Goal: Task Accomplishment & Management: Use online tool/utility

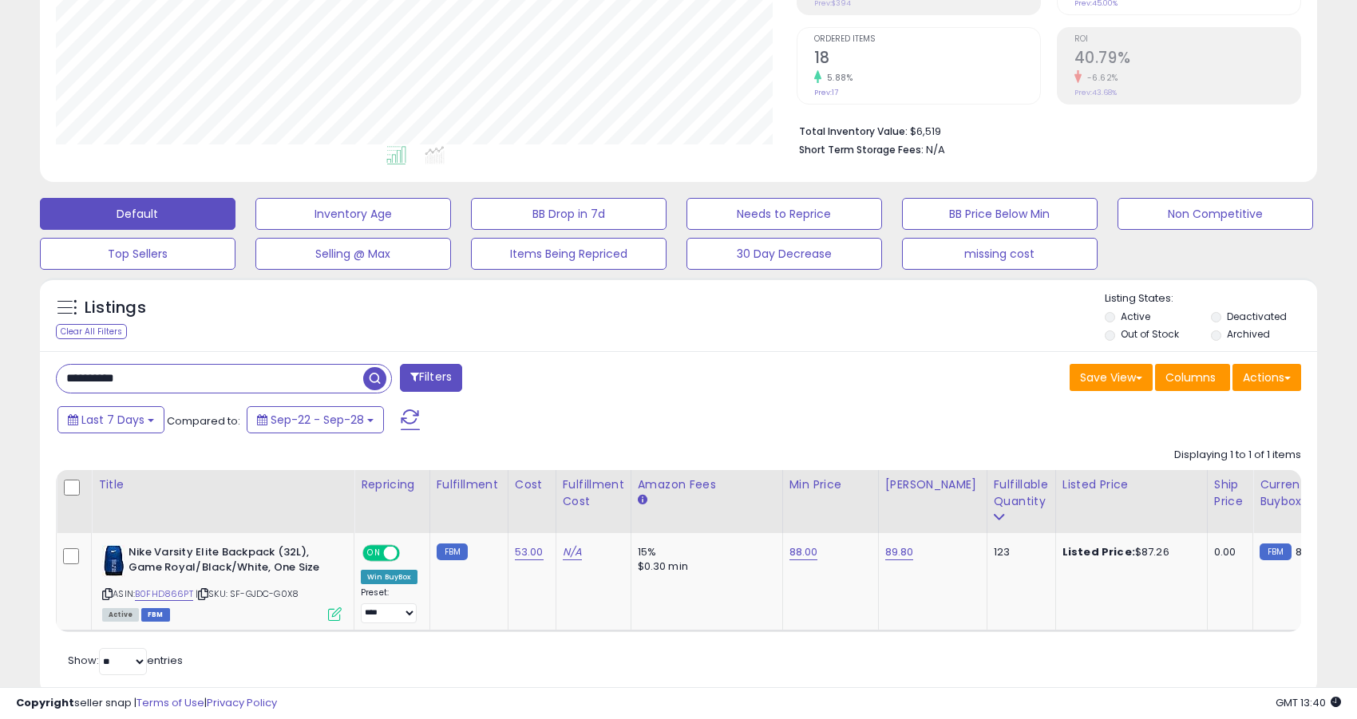
scroll to position [327, 740]
drag, startPoint x: 164, startPoint y: 371, endPoint x: 27, endPoint y: 362, distance: 136.8
click at [27, 362] on div "**********" at bounding box center [678, 239] width 1341 height 952
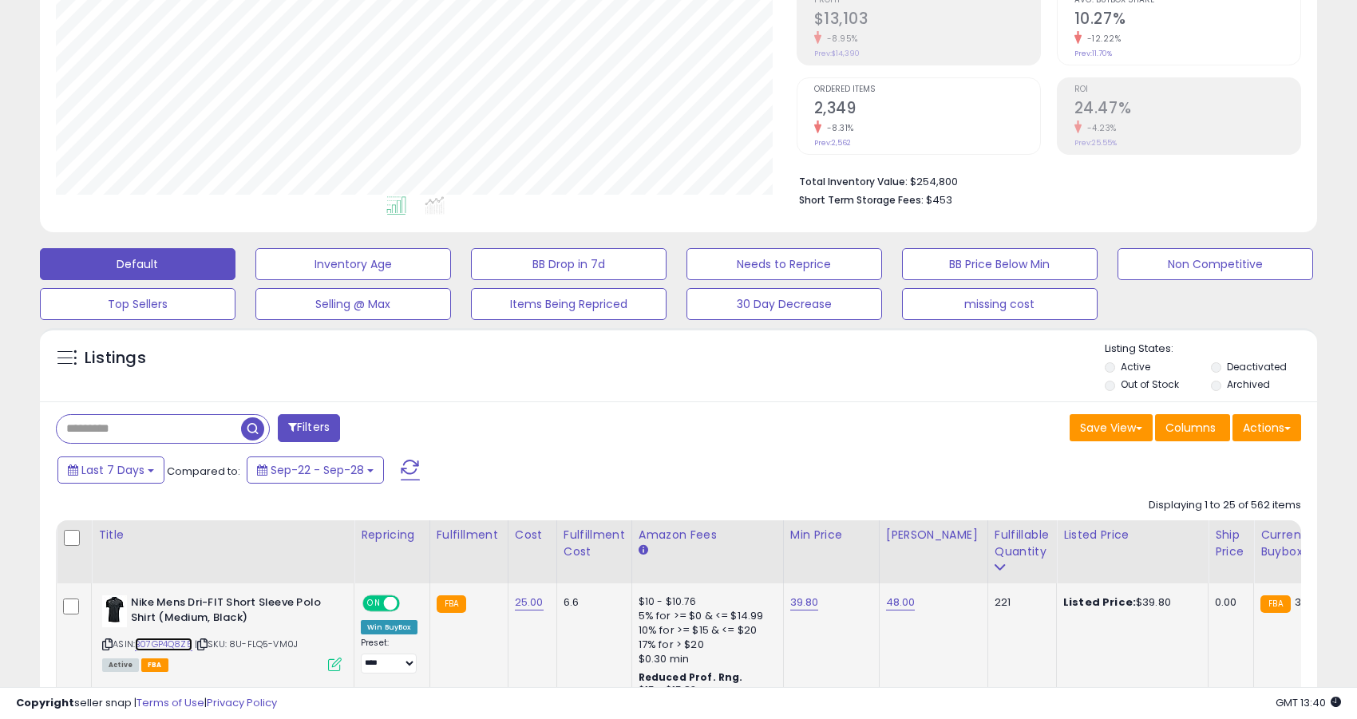
click at [185, 643] on link "B07GP4Q8Z5" at bounding box center [163, 645] width 57 height 14
click at [891, 607] on link "48.00" at bounding box center [901, 603] width 30 height 16
type input "*"
type input "*****"
click button "submit" at bounding box center [947, 563] width 27 height 24
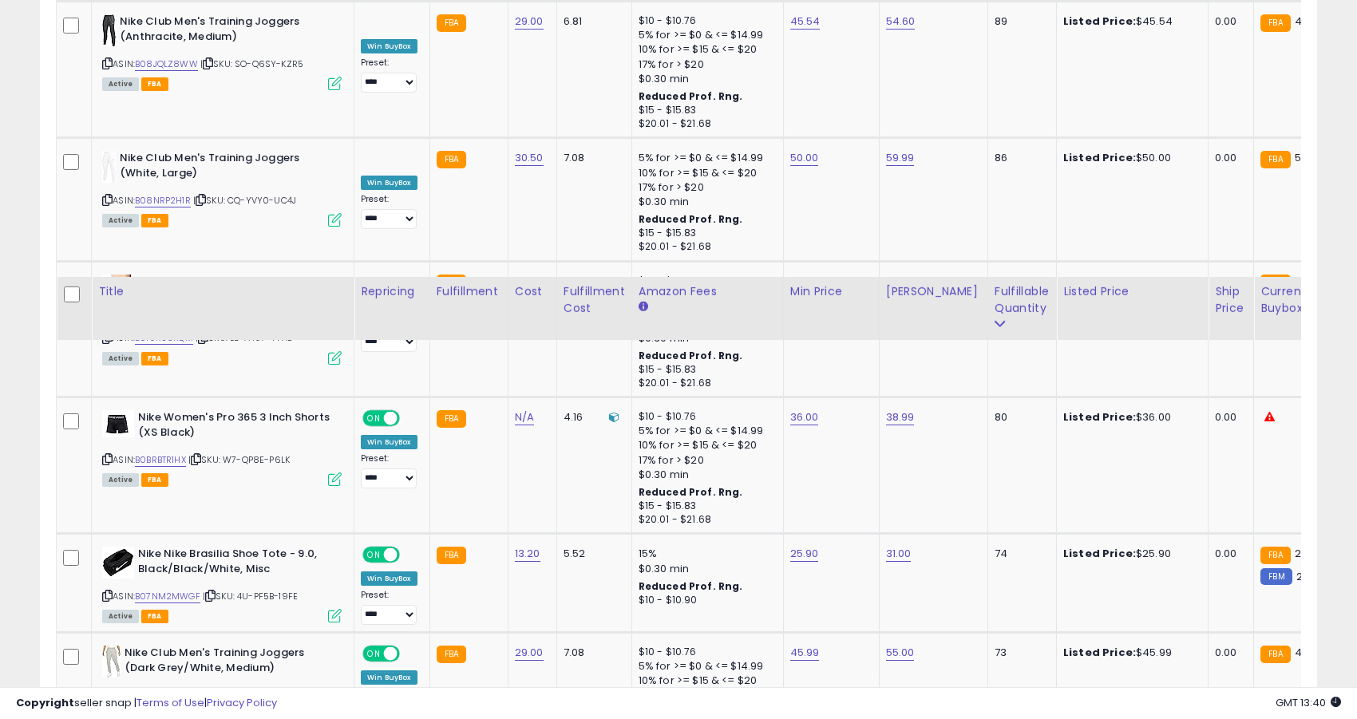
scroll to position [3499, 0]
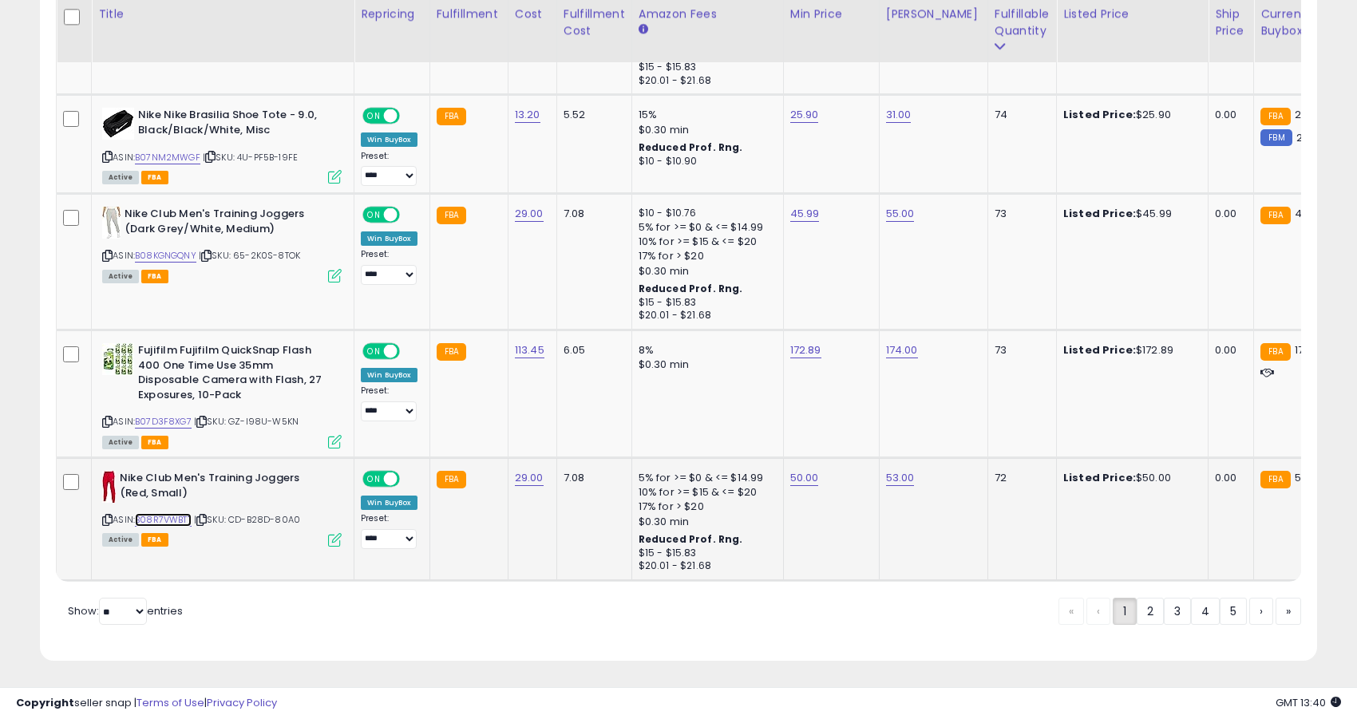
click at [180, 513] on link "B08R7VWBTT" at bounding box center [163, 520] width 57 height 14
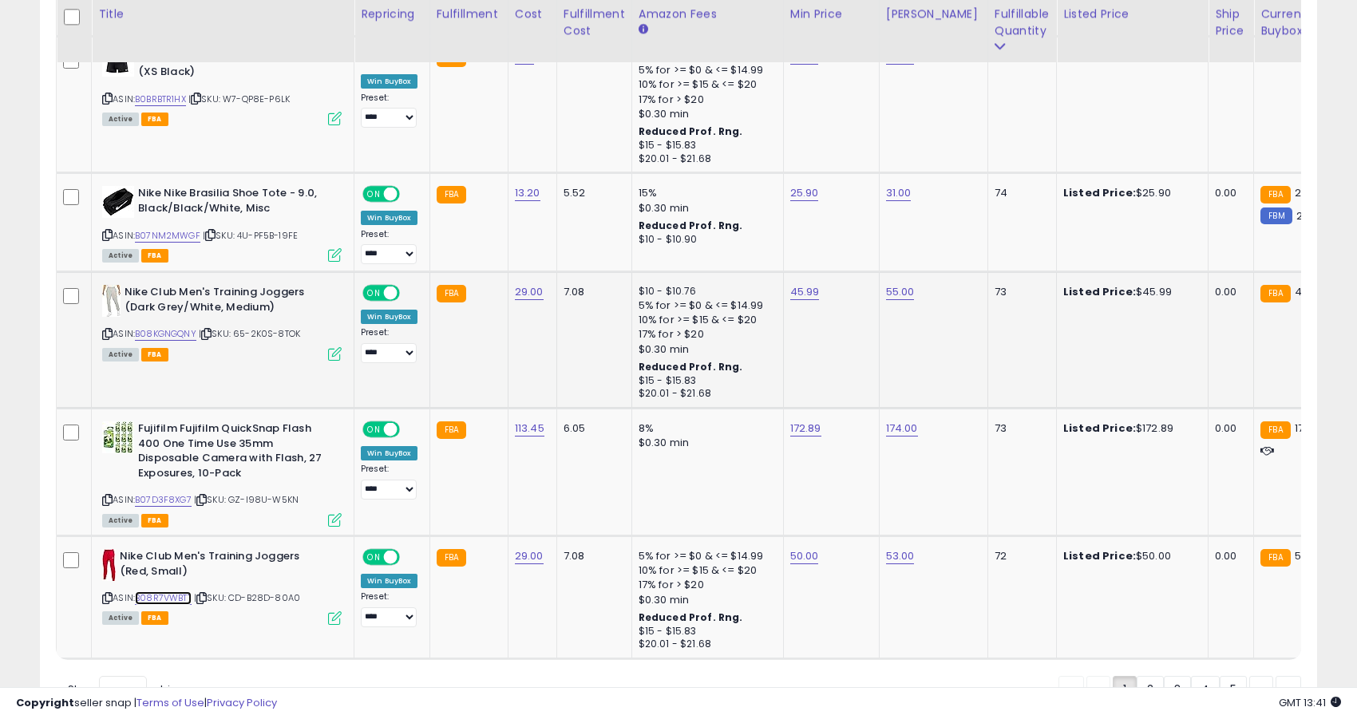
scroll to position [3361, 0]
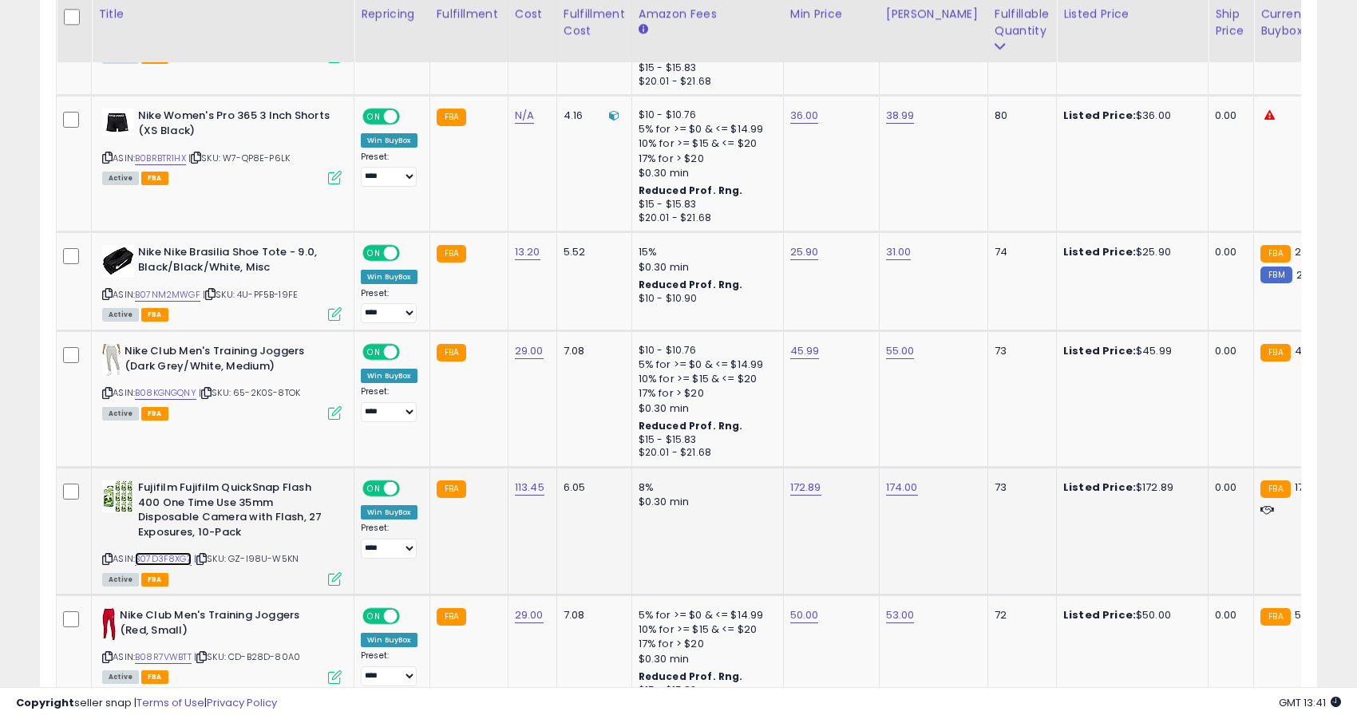
click at [182, 552] on link "B07D3F8XG7" at bounding box center [163, 559] width 57 height 14
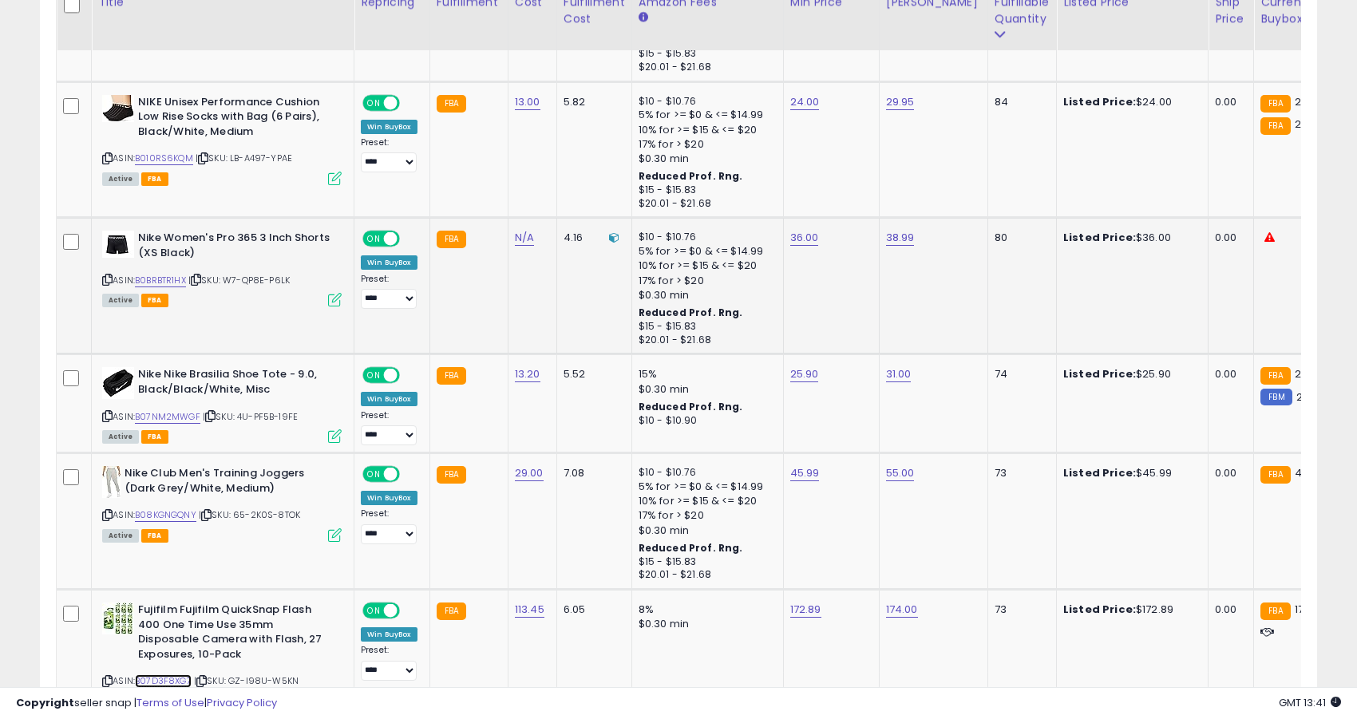
scroll to position [3227, 0]
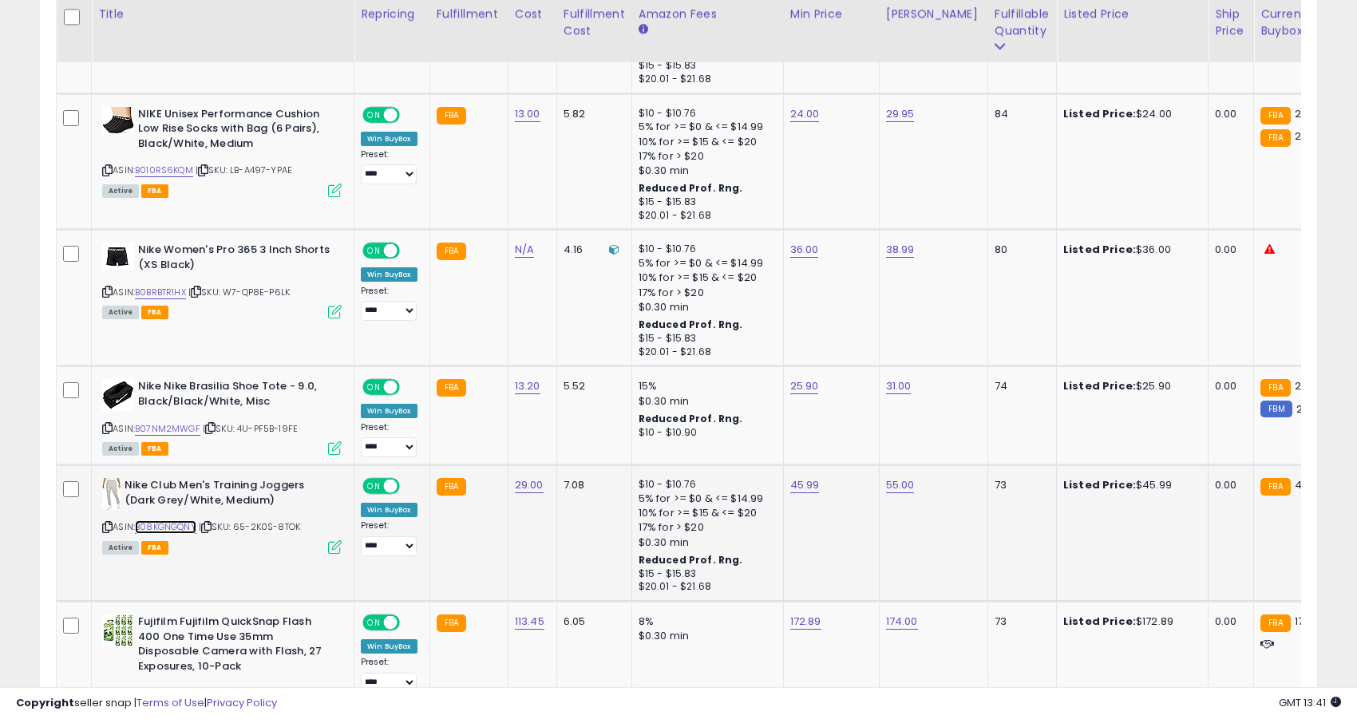
click at [169, 520] on link "B08KGNGQNY" at bounding box center [165, 527] width 61 height 14
click at [807, 477] on link "45.99" at bounding box center [805, 485] width 30 height 16
type input "*****"
click button "submit" at bounding box center [851, 431] width 27 height 24
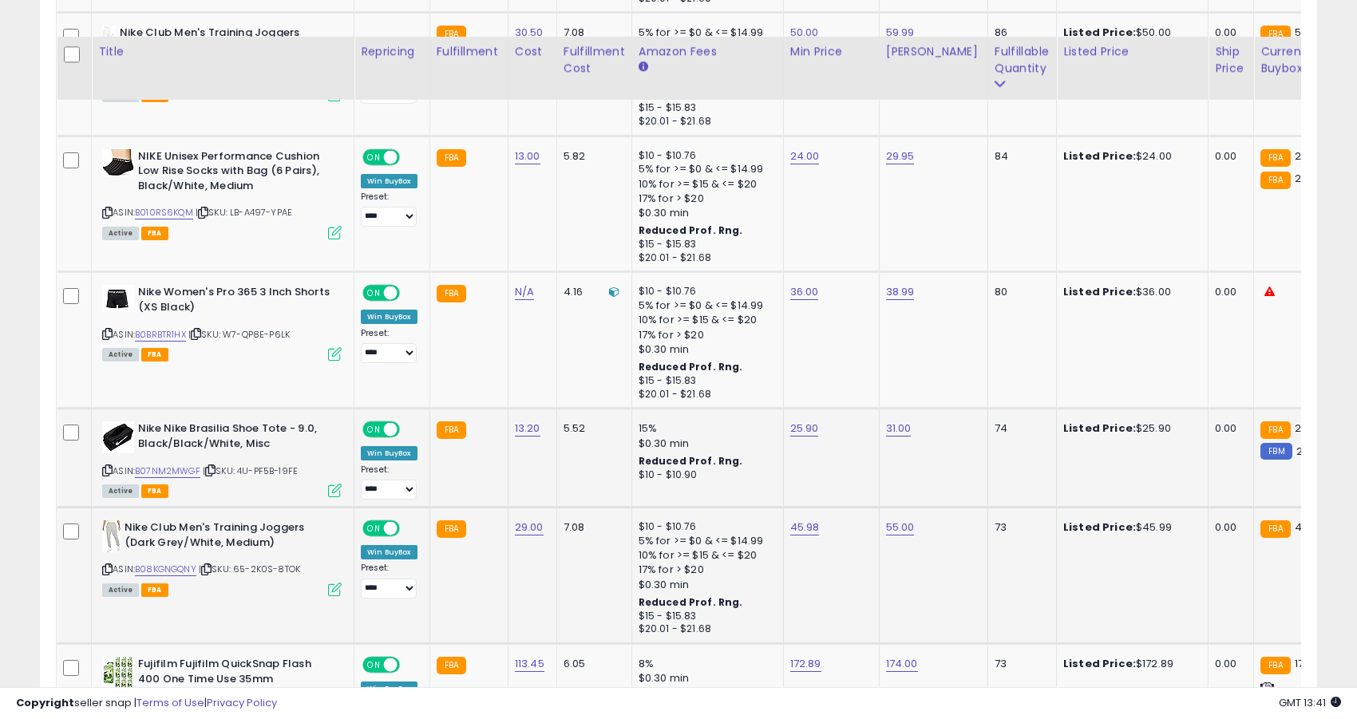
scroll to position [3139, 0]
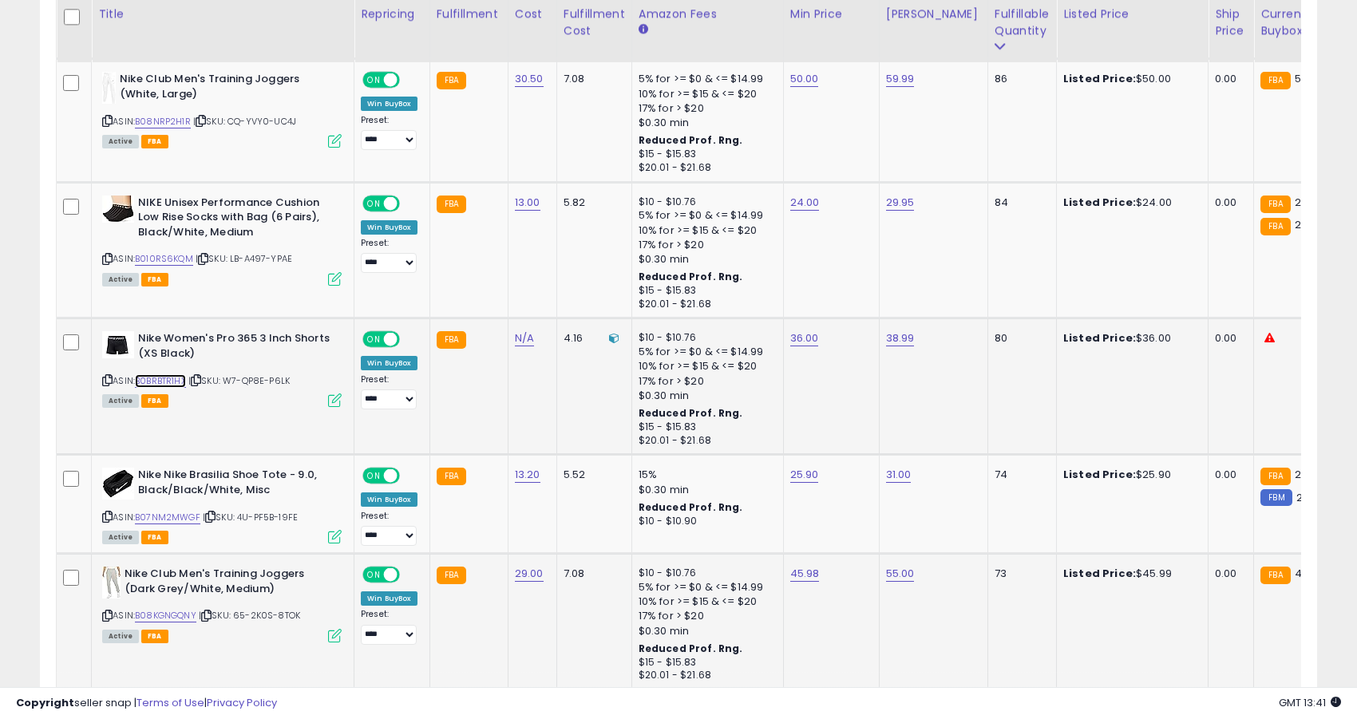
click at [182, 374] on link "B0BRBTR1HX" at bounding box center [160, 381] width 51 height 14
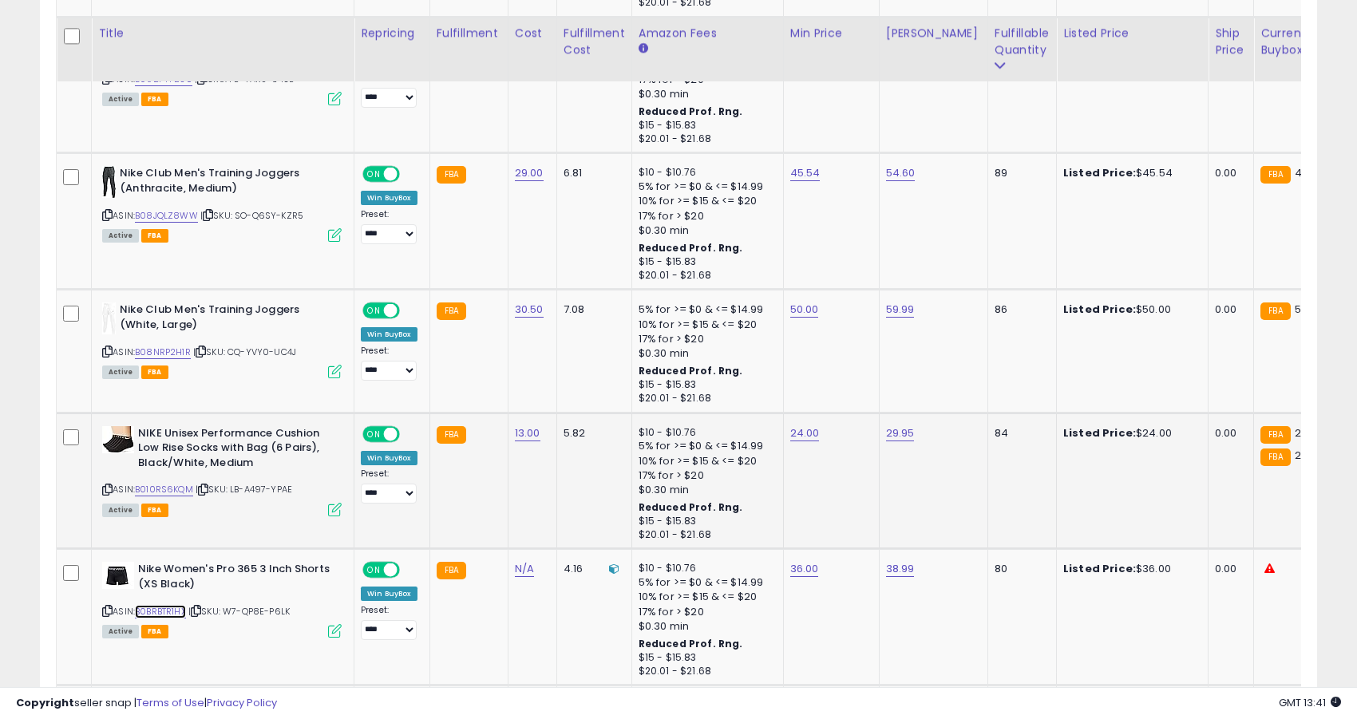
scroll to position [2757, 0]
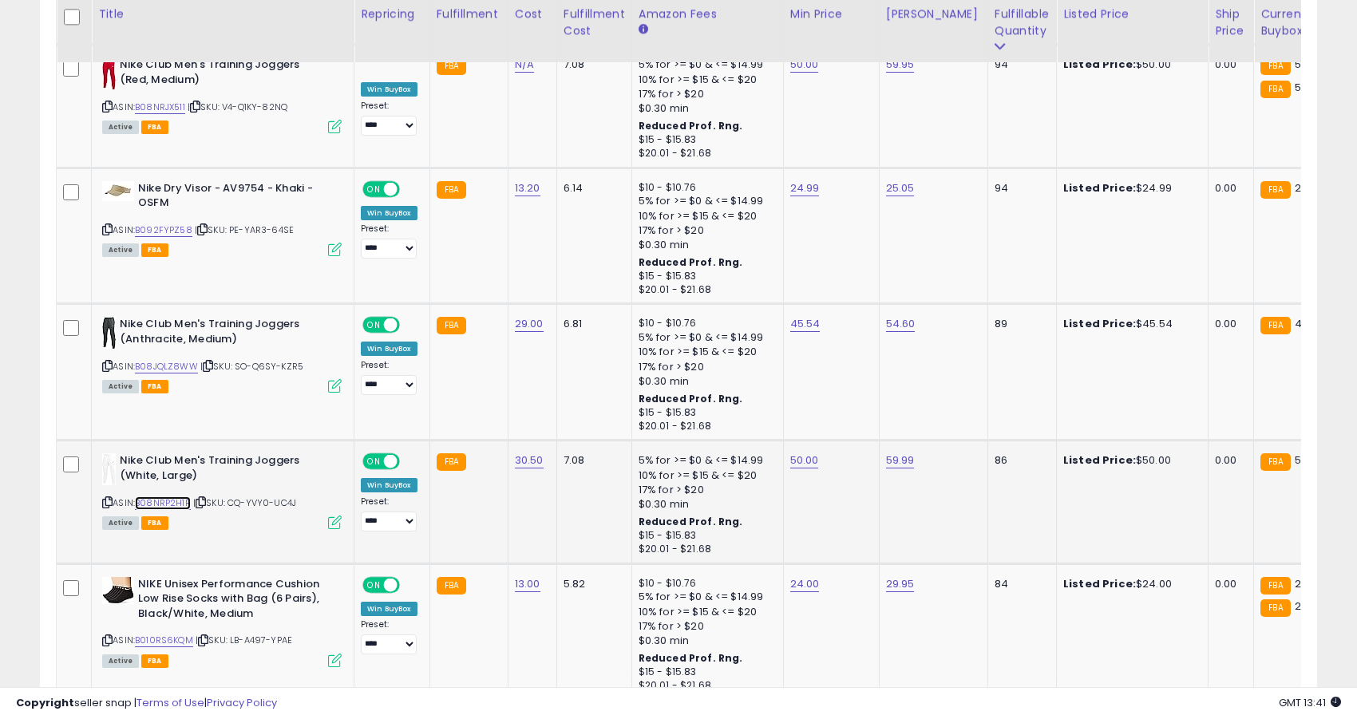
click at [168, 497] on link "B08NRP2H1R" at bounding box center [163, 504] width 56 height 14
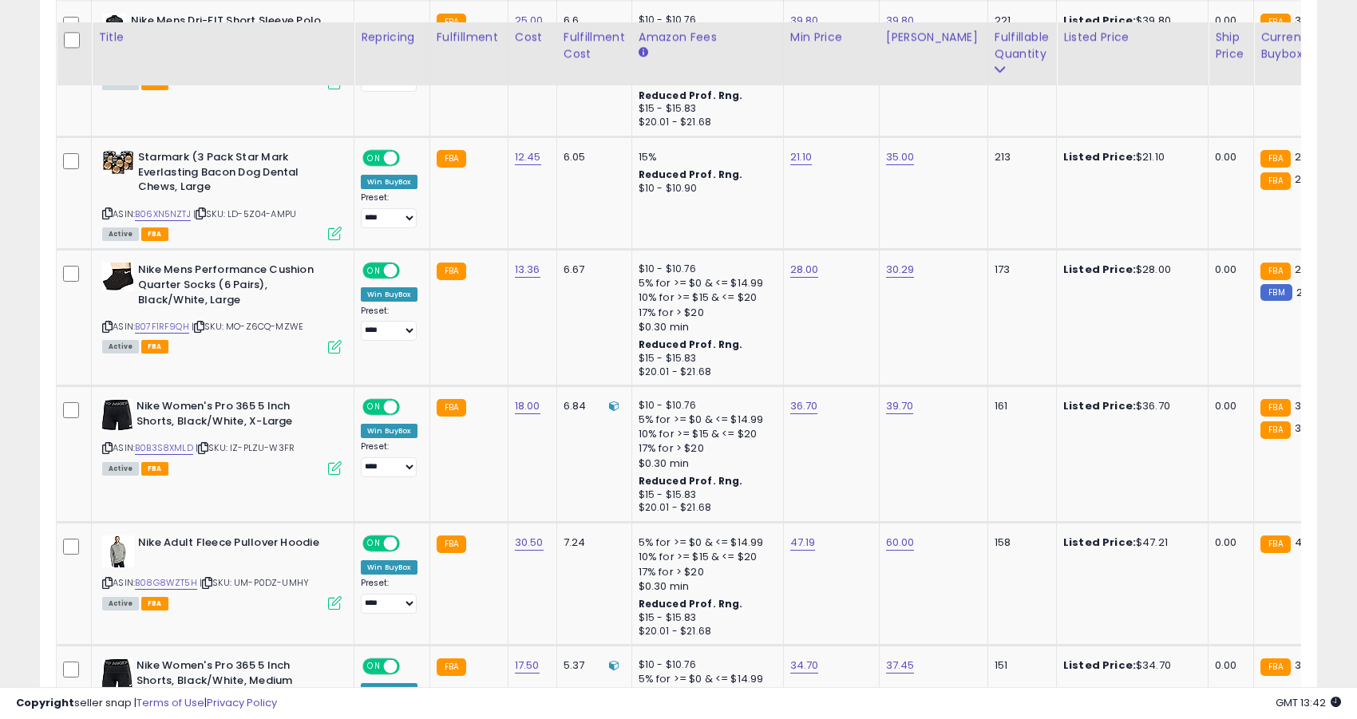
scroll to position [829, 0]
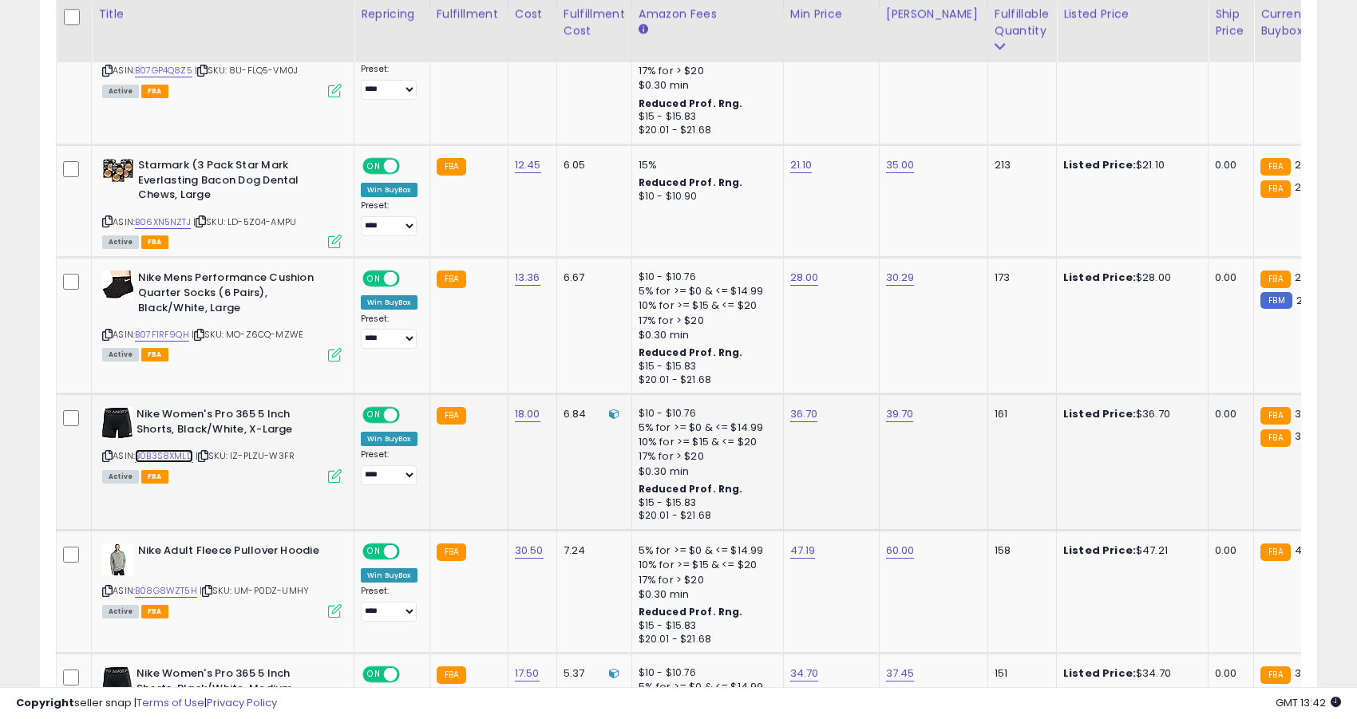
click at [180, 454] on link "B0B3S8XMLD" at bounding box center [164, 456] width 58 height 14
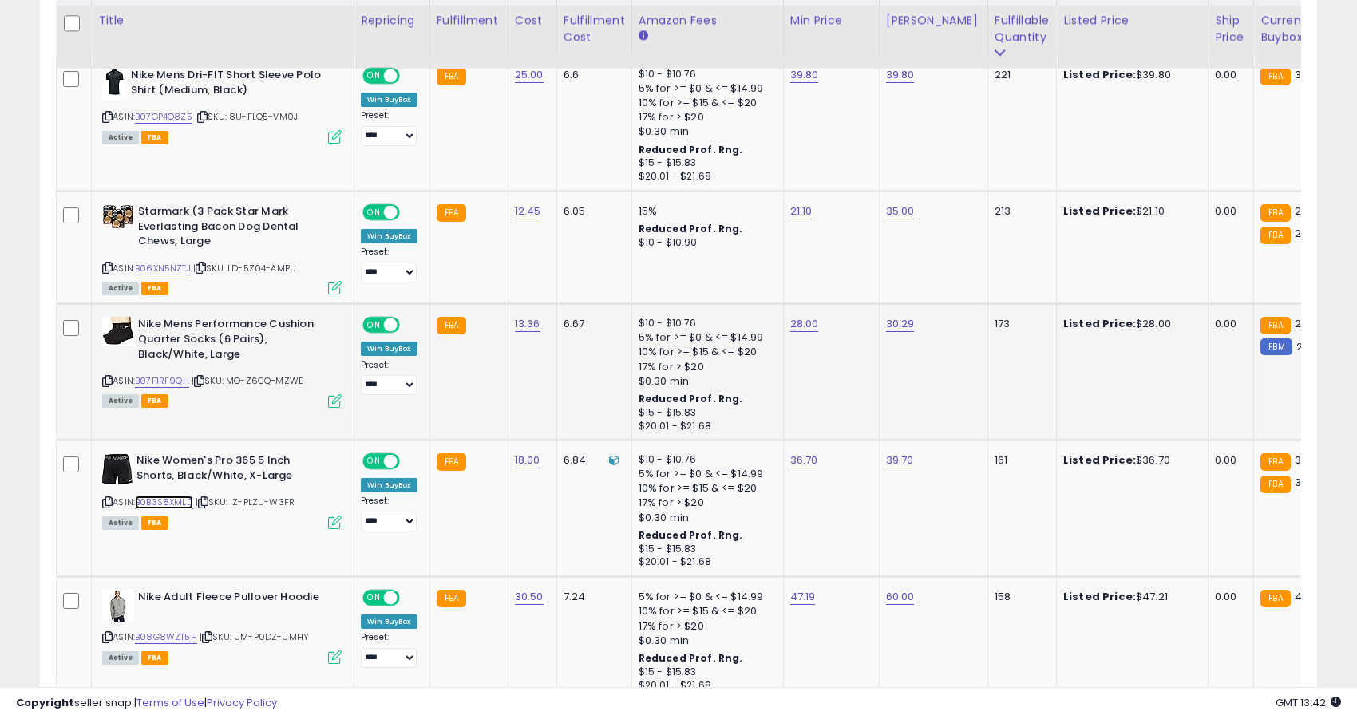
scroll to position [743, 0]
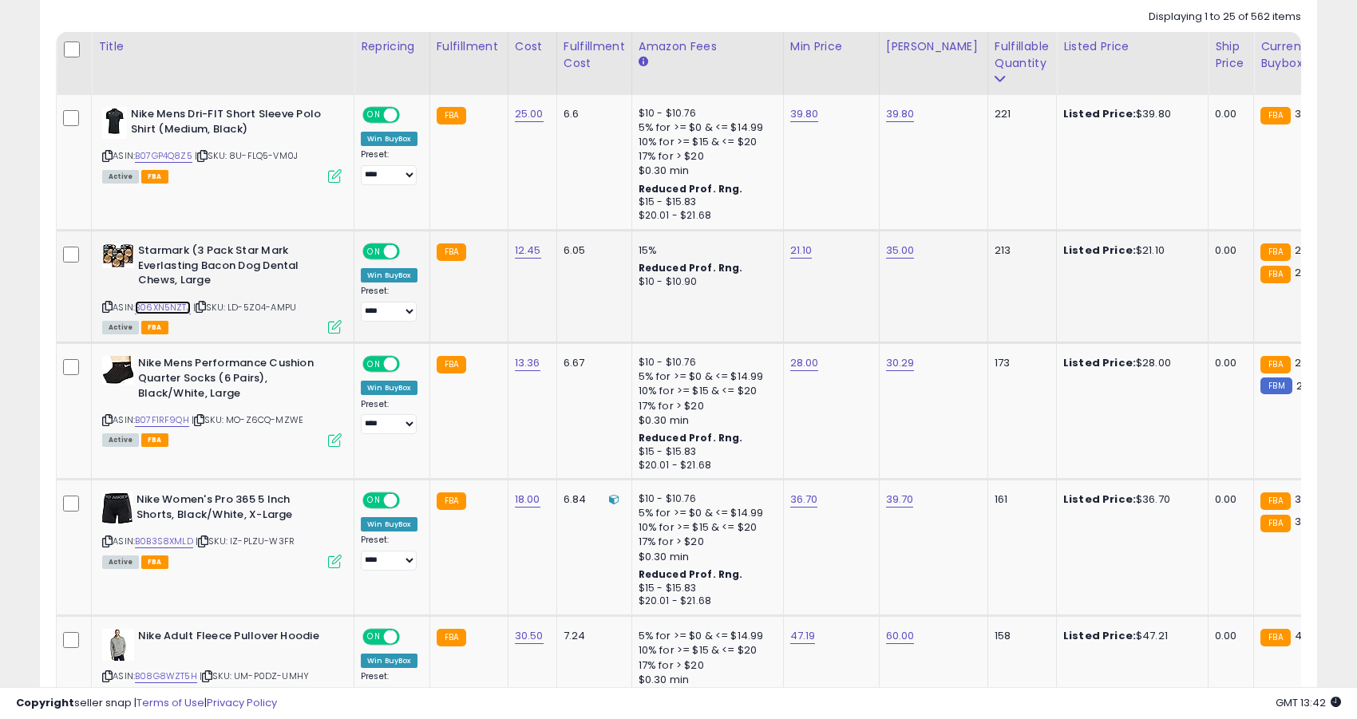
click at [176, 304] on link "B06XN5NZTJ" at bounding box center [163, 308] width 56 height 14
click at [170, 425] on link "B07F1RF9QH" at bounding box center [162, 420] width 54 height 14
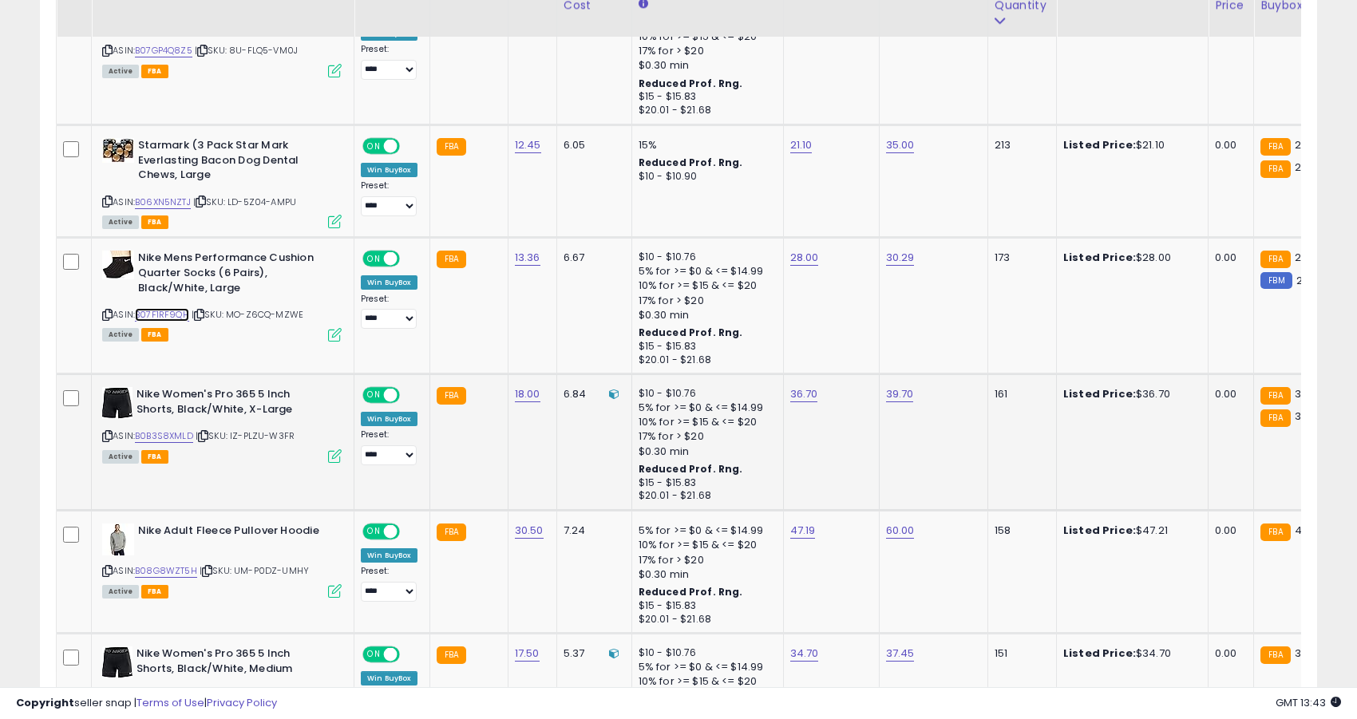
scroll to position [880, 0]
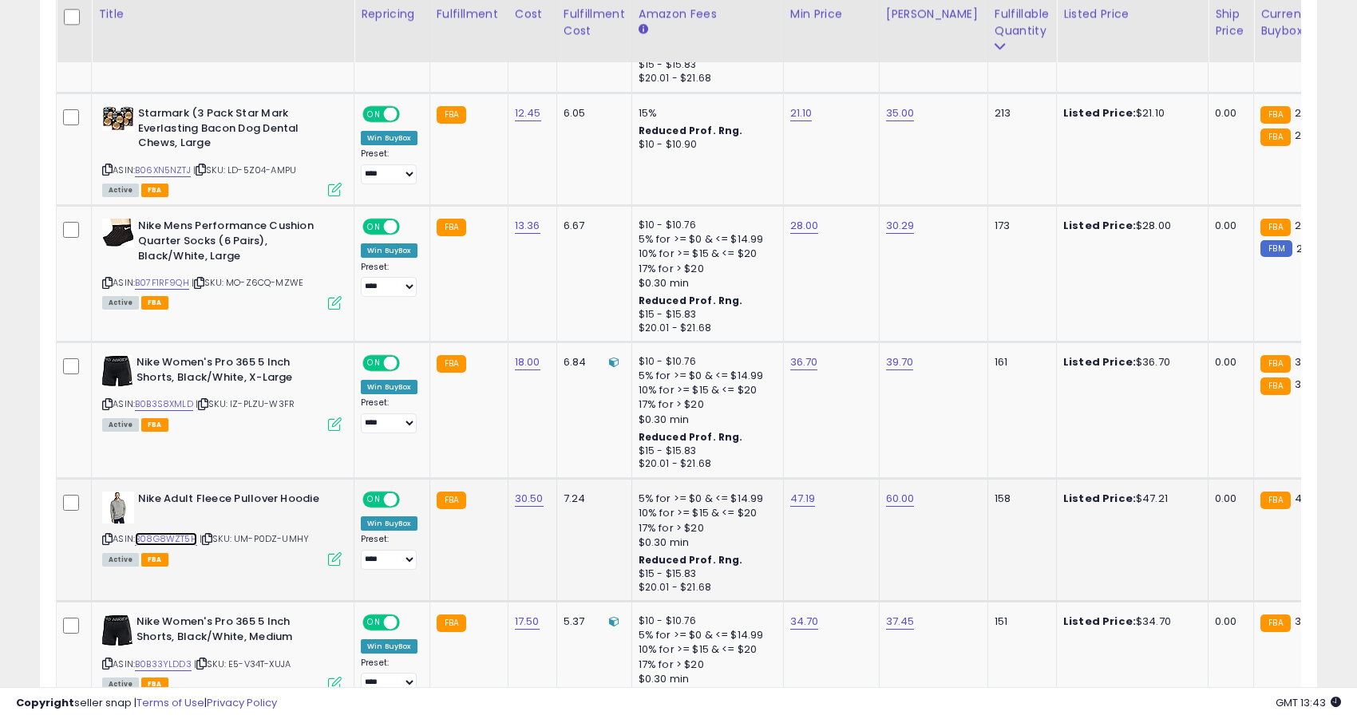
click at [171, 540] on link "B08G8WZT5H" at bounding box center [166, 539] width 62 height 14
click at [808, 501] on link "47.19" at bounding box center [803, 499] width 26 height 16
type input "*****"
click button "submit" at bounding box center [849, 459] width 27 height 24
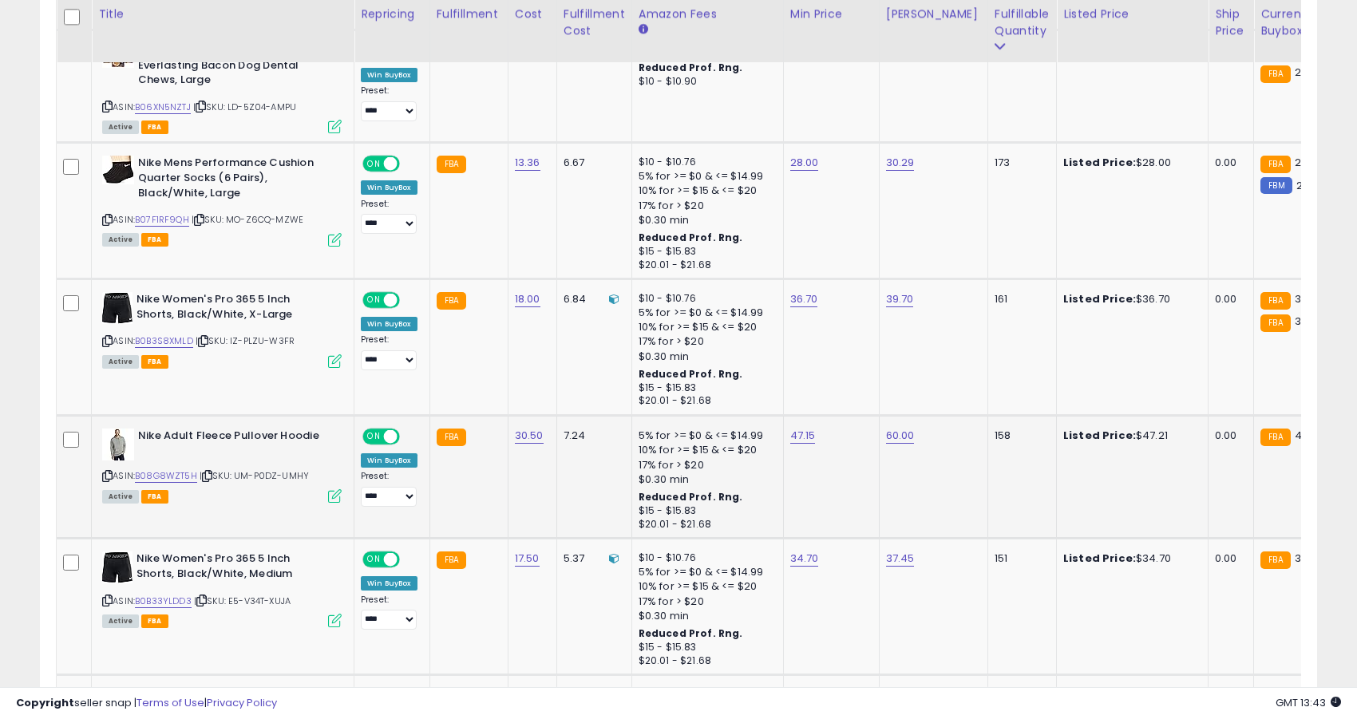
scroll to position [990, 0]
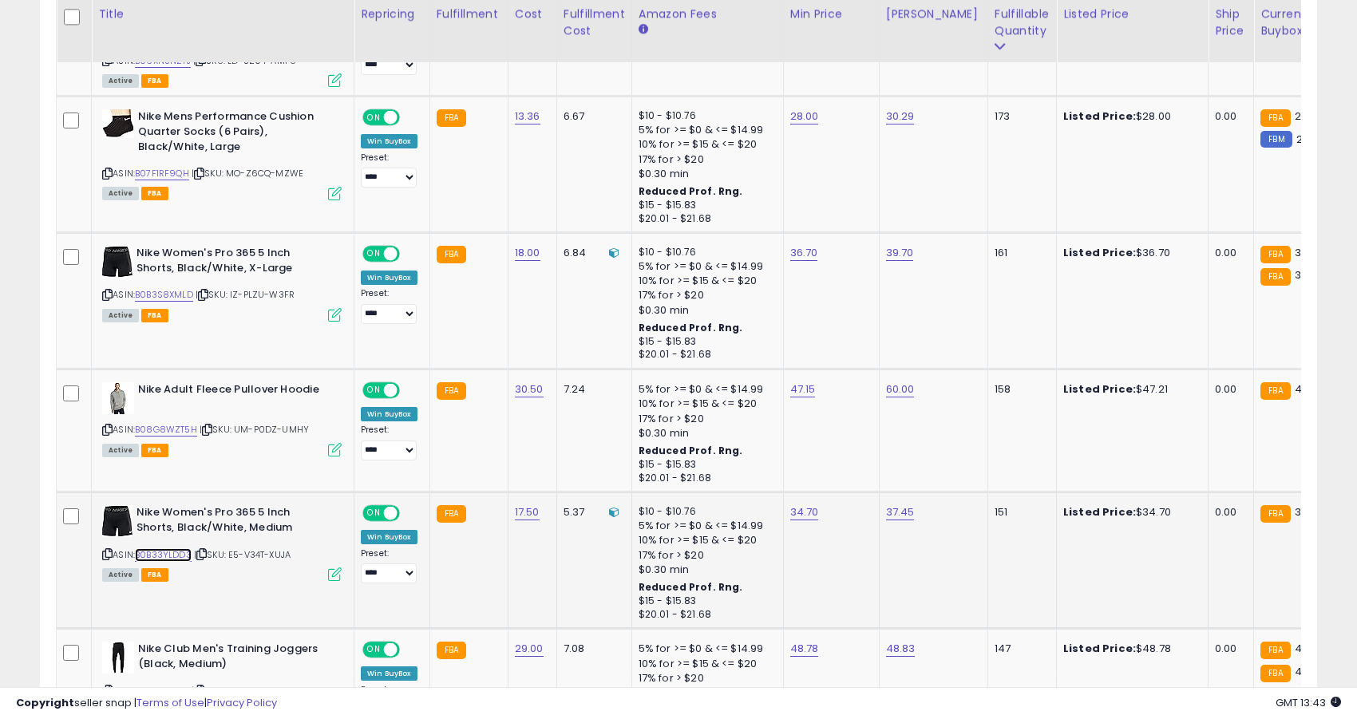
click at [184, 555] on link "B0B33YLDD3" at bounding box center [163, 555] width 57 height 14
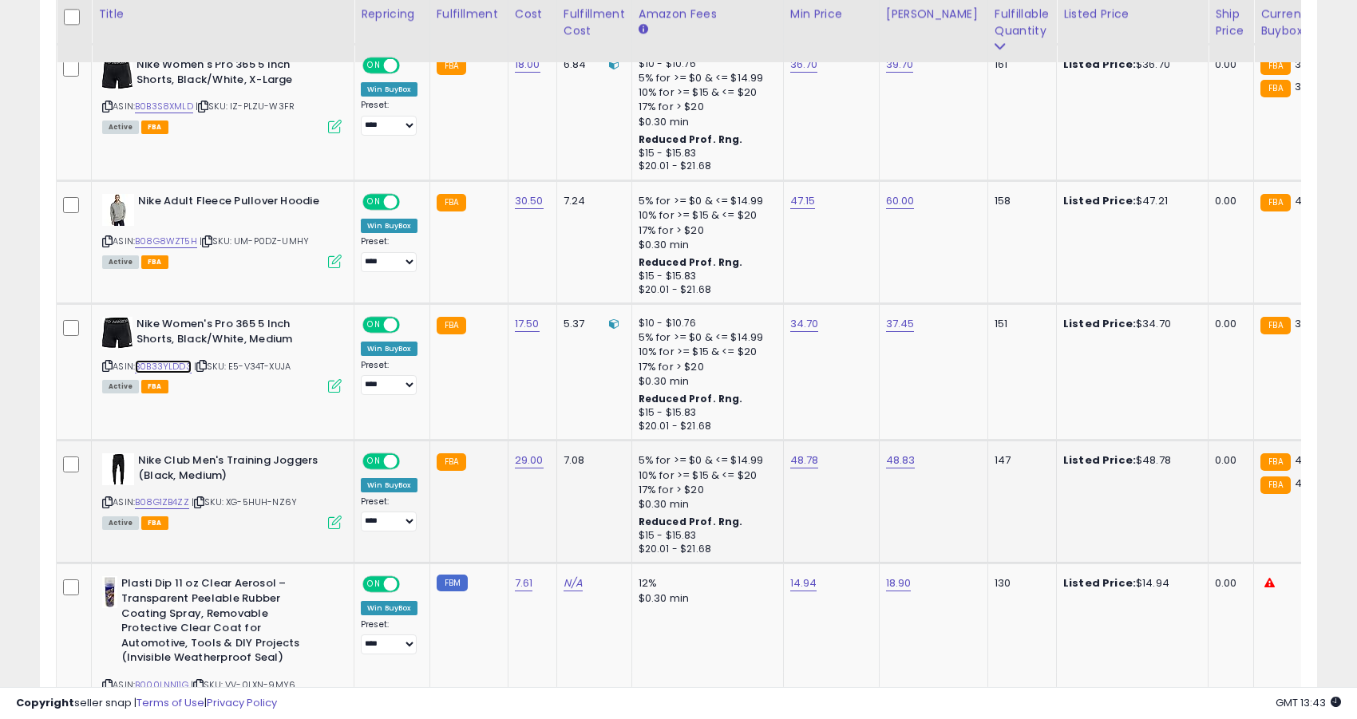
scroll to position [1200, 0]
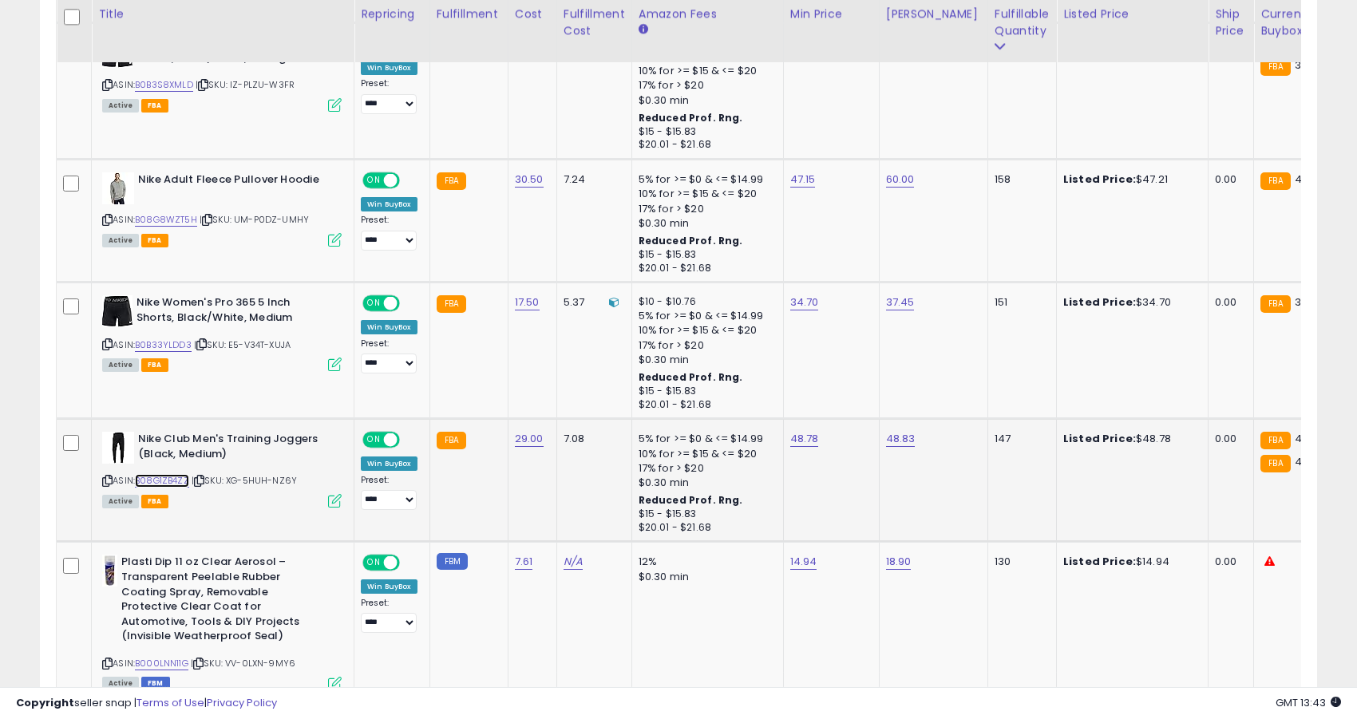
click at [176, 481] on link "B08G1ZB4ZZ" at bounding box center [162, 481] width 54 height 14
click at [803, 441] on link "48.78" at bounding box center [804, 439] width 29 height 16
type input "*****"
click button "submit" at bounding box center [850, 399] width 27 height 24
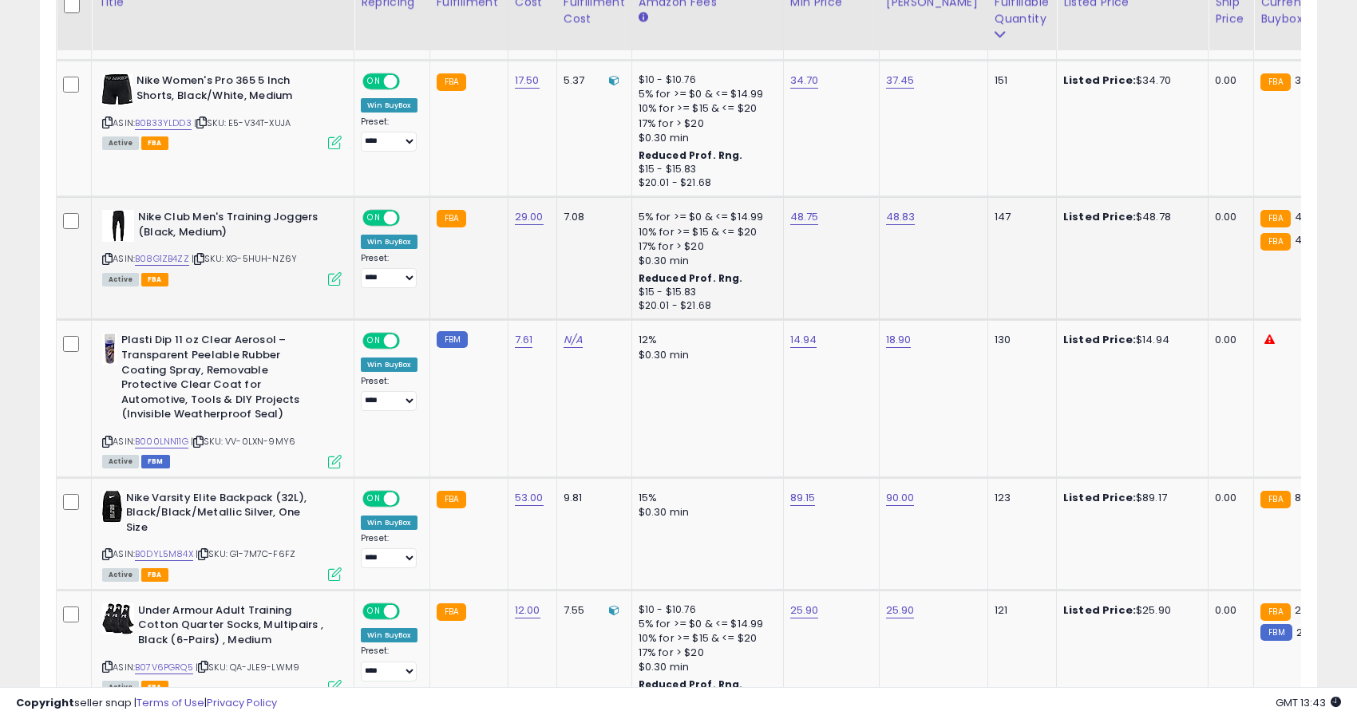
scroll to position [1515, 0]
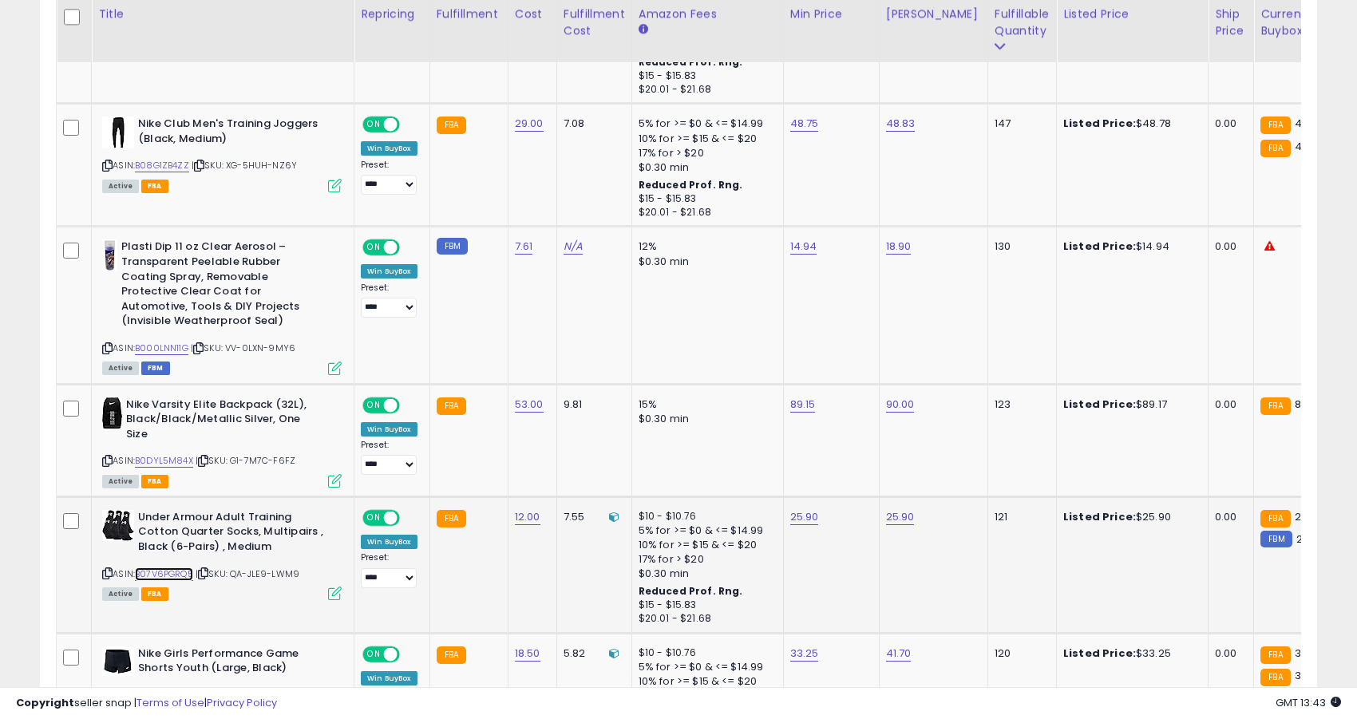
click at [172, 577] on link "B07V6PGRQ5" at bounding box center [164, 575] width 58 height 14
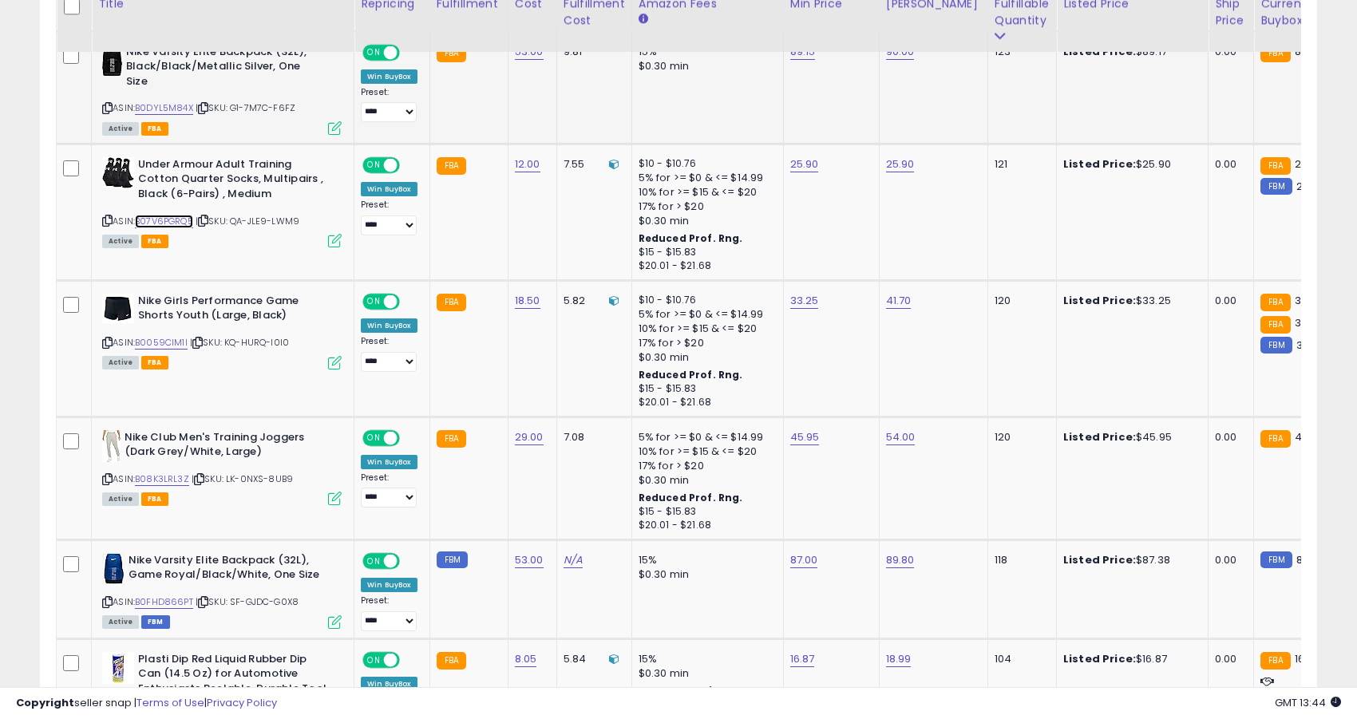
scroll to position [1872, 0]
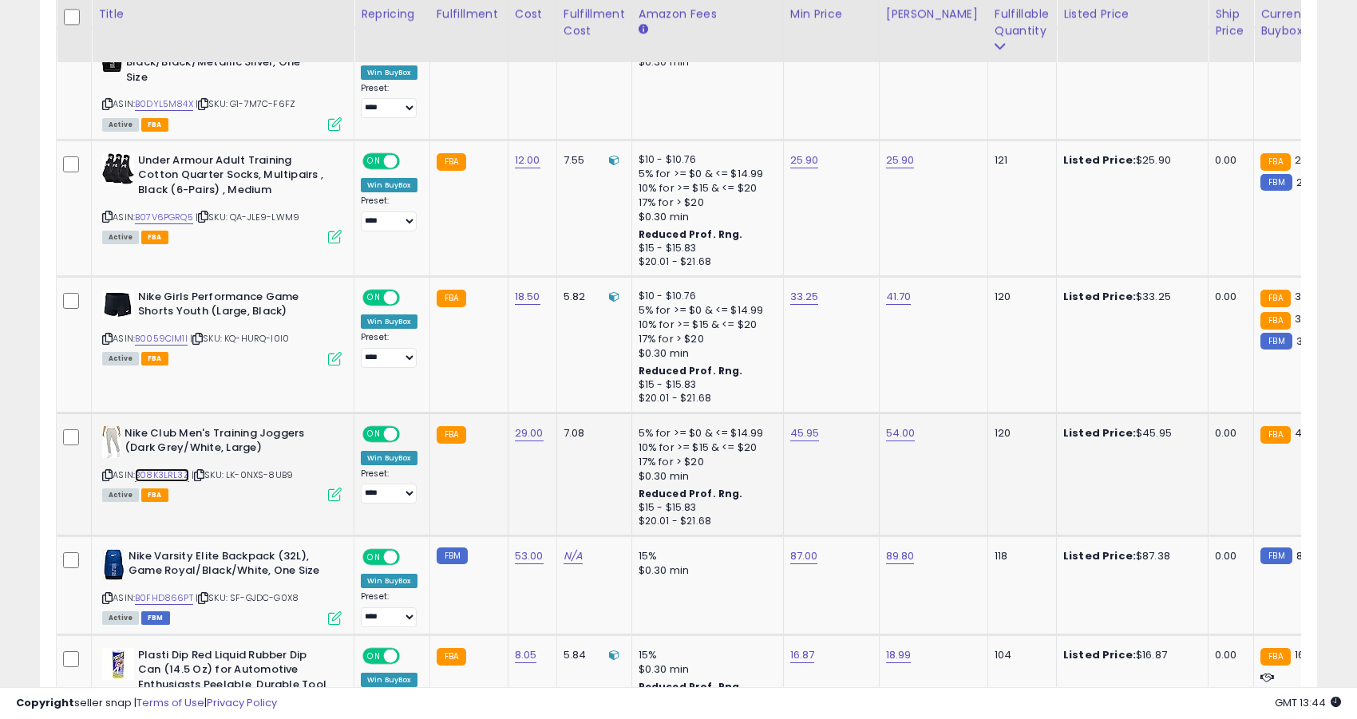
click at [168, 477] on link "B08K3LRL3Z" at bounding box center [162, 476] width 54 height 14
click at [798, 429] on link "45.95" at bounding box center [805, 433] width 30 height 16
type input "*"
click at [891, 395] on button "button" at bounding box center [884, 394] width 27 height 24
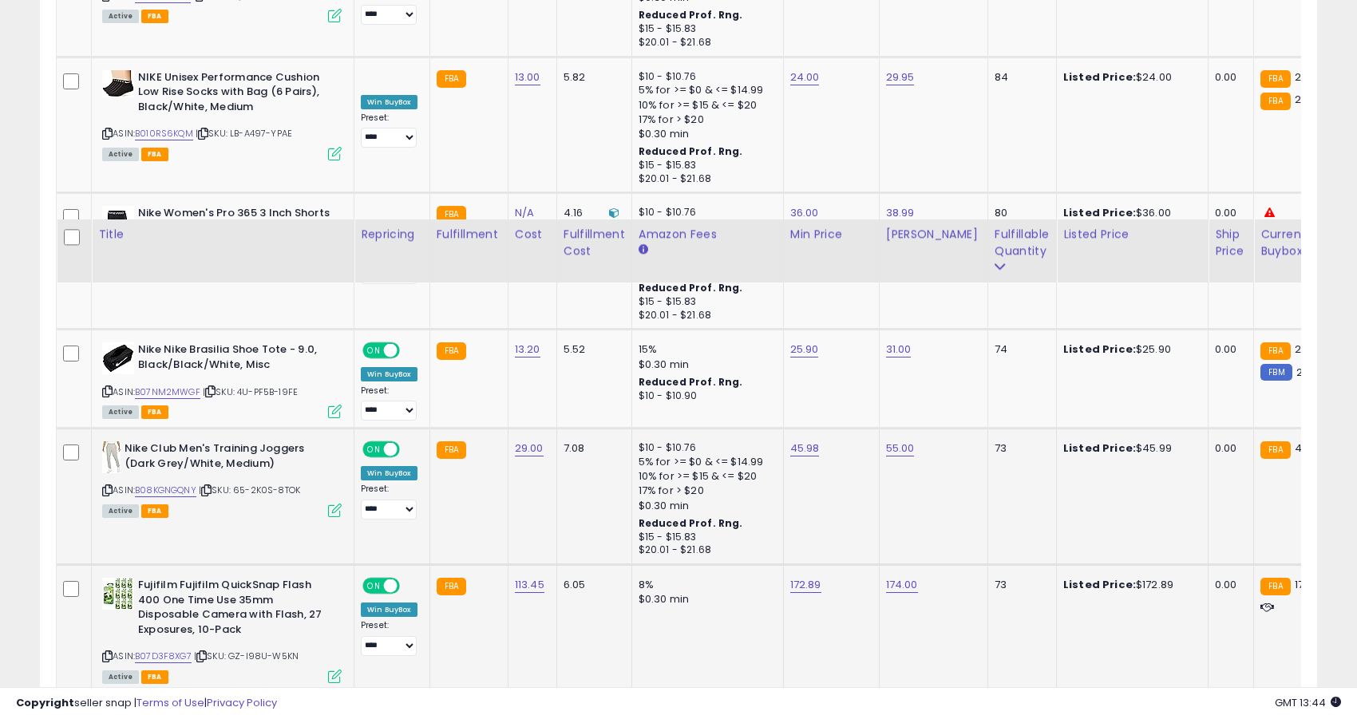
scroll to position [3228, 0]
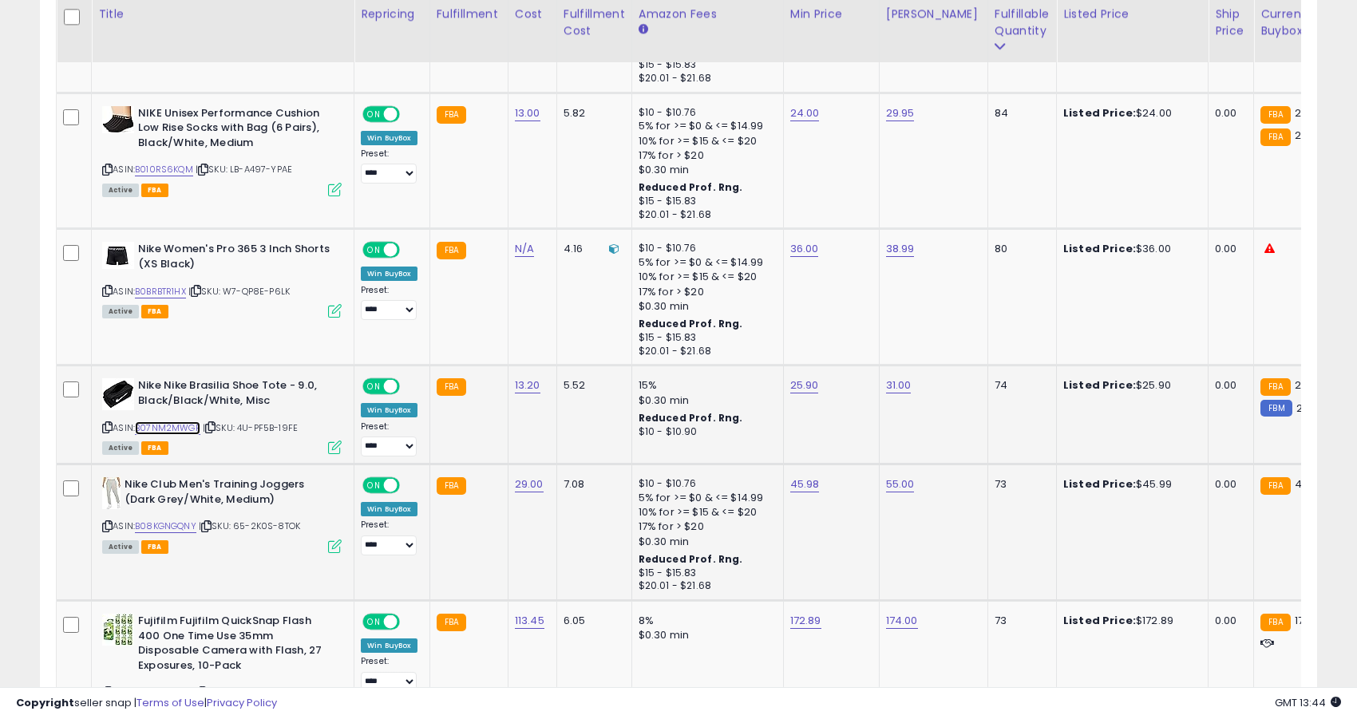
click at [178, 421] on link "B07NM2MWGF" at bounding box center [167, 428] width 65 height 14
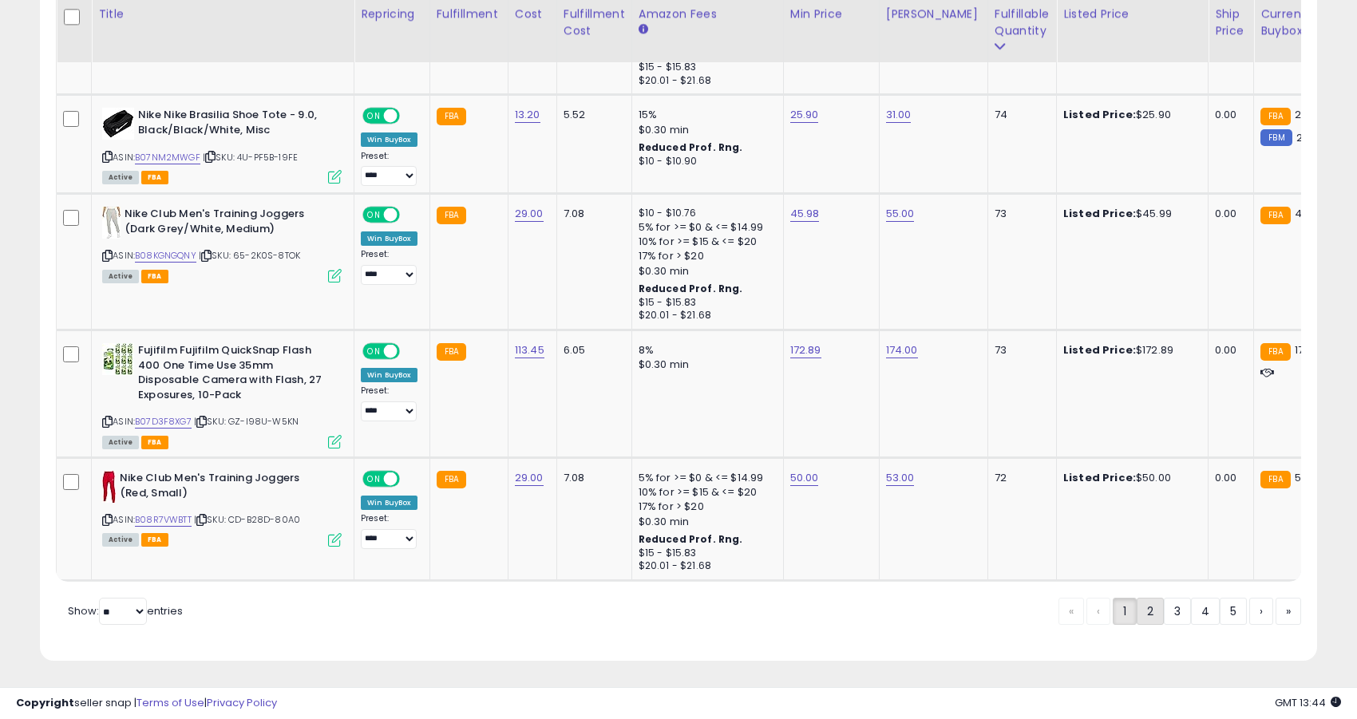
click at [1146, 615] on link "2" at bounding box center [1150, 611] width 27 height 27
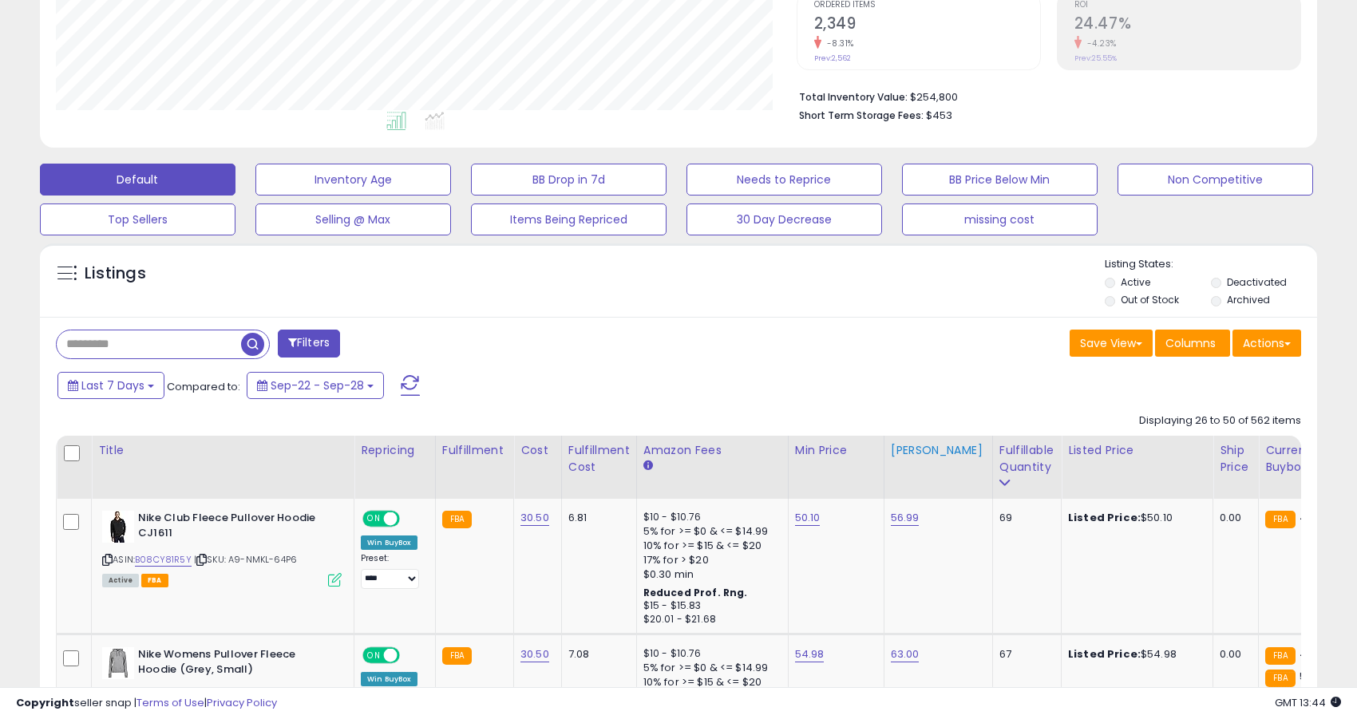
scroll to position [396, 0]
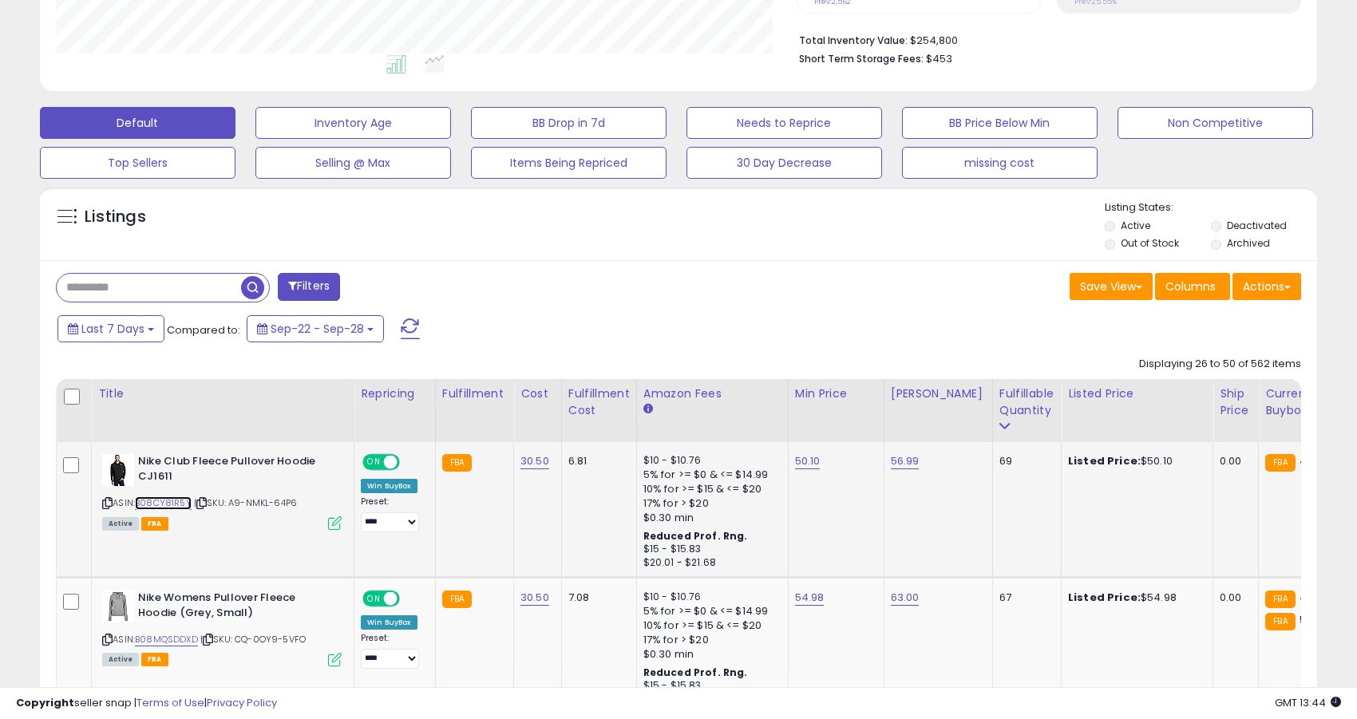
click at [162, 501] on link "B08CY81R5Y" at bounding box center [163, 504] width 57 height 14
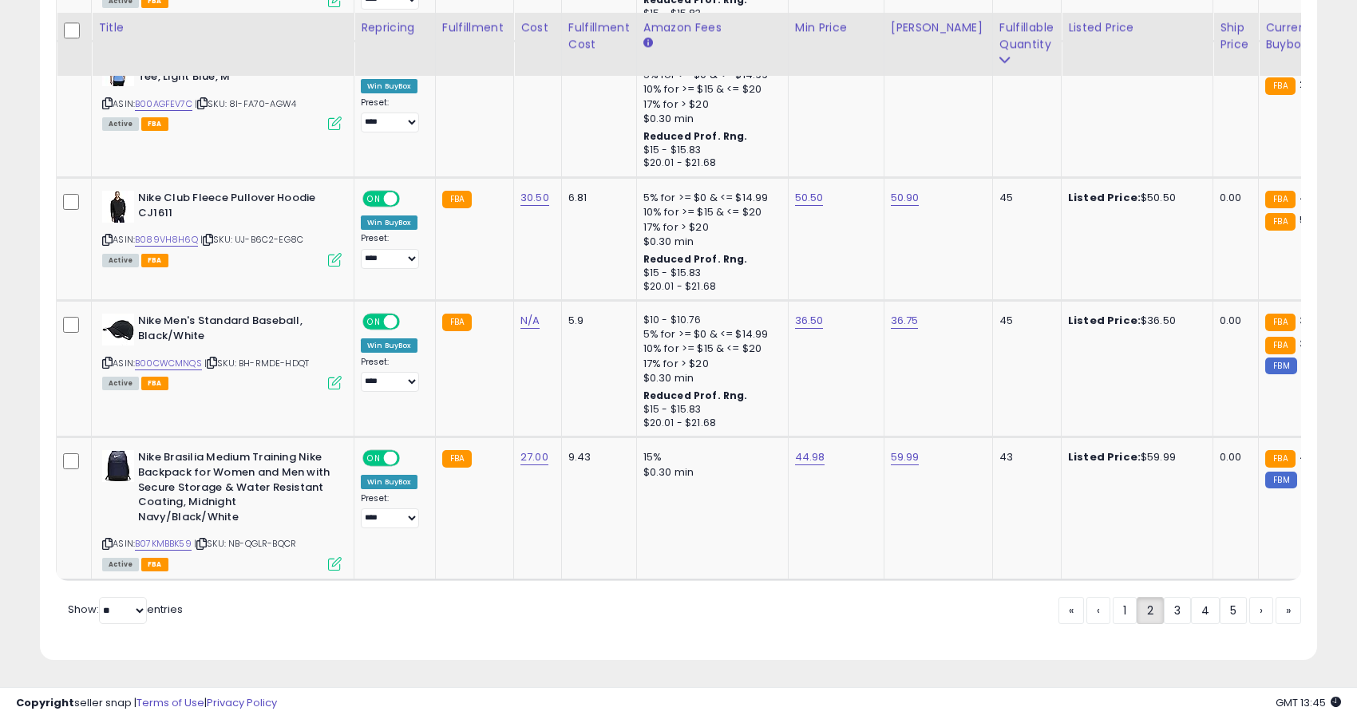
scroll to position [3551, 0]
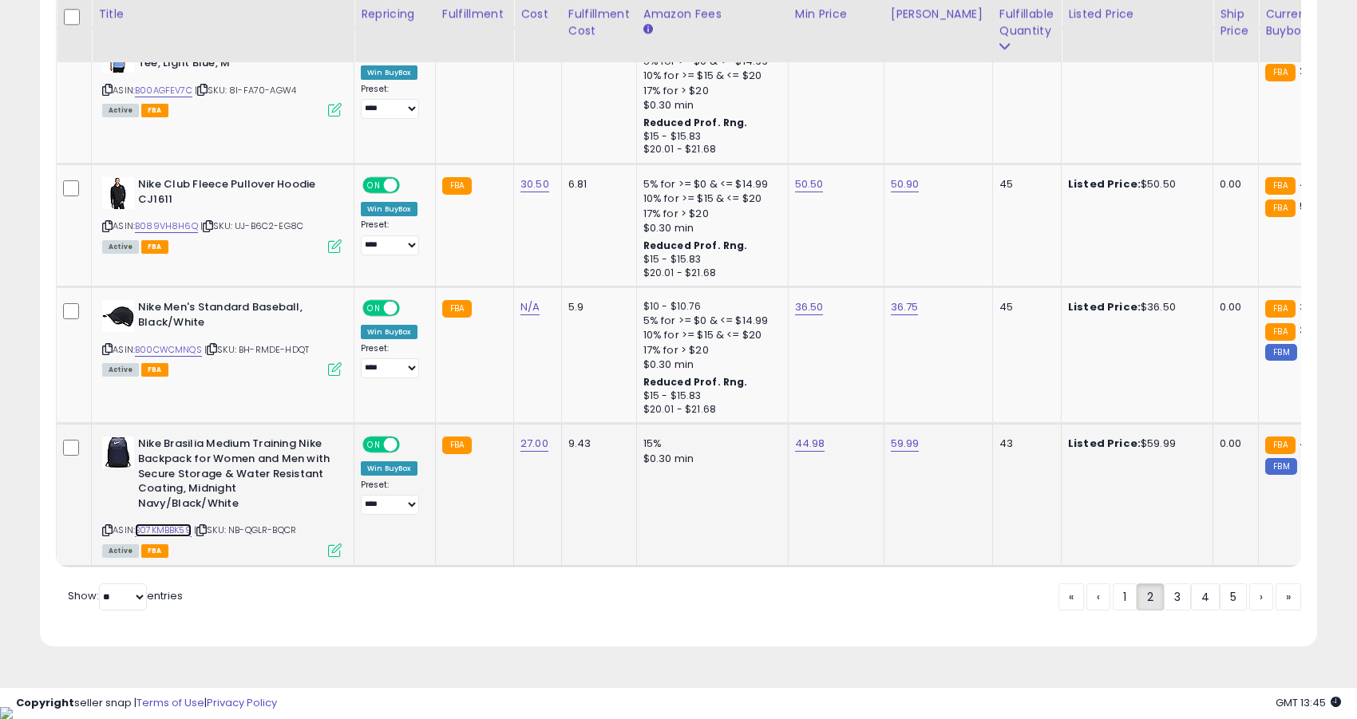
click at [165, 532] on link "B07KMBBK59" at bounding box center [163, 531] width 57 height 14
click at [809, 449] on link "44.98" at bounding box center [810, 444] width 30 height 16
type input "*"
type input "*****"
click button "submit" at bounding box center [854, 405] width 27 height 24
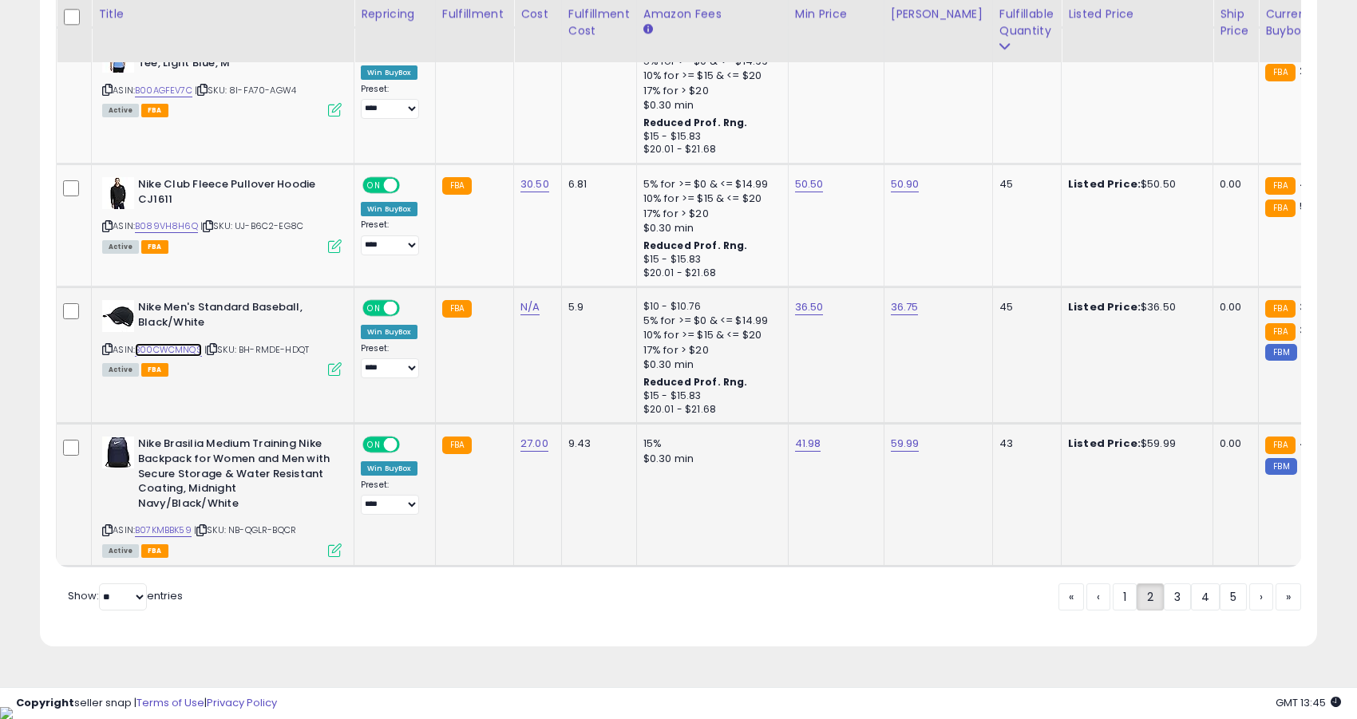
click at [193, 352] on link "B00CWCMNQS" at bounding box center [168, 350] width 67 height 14
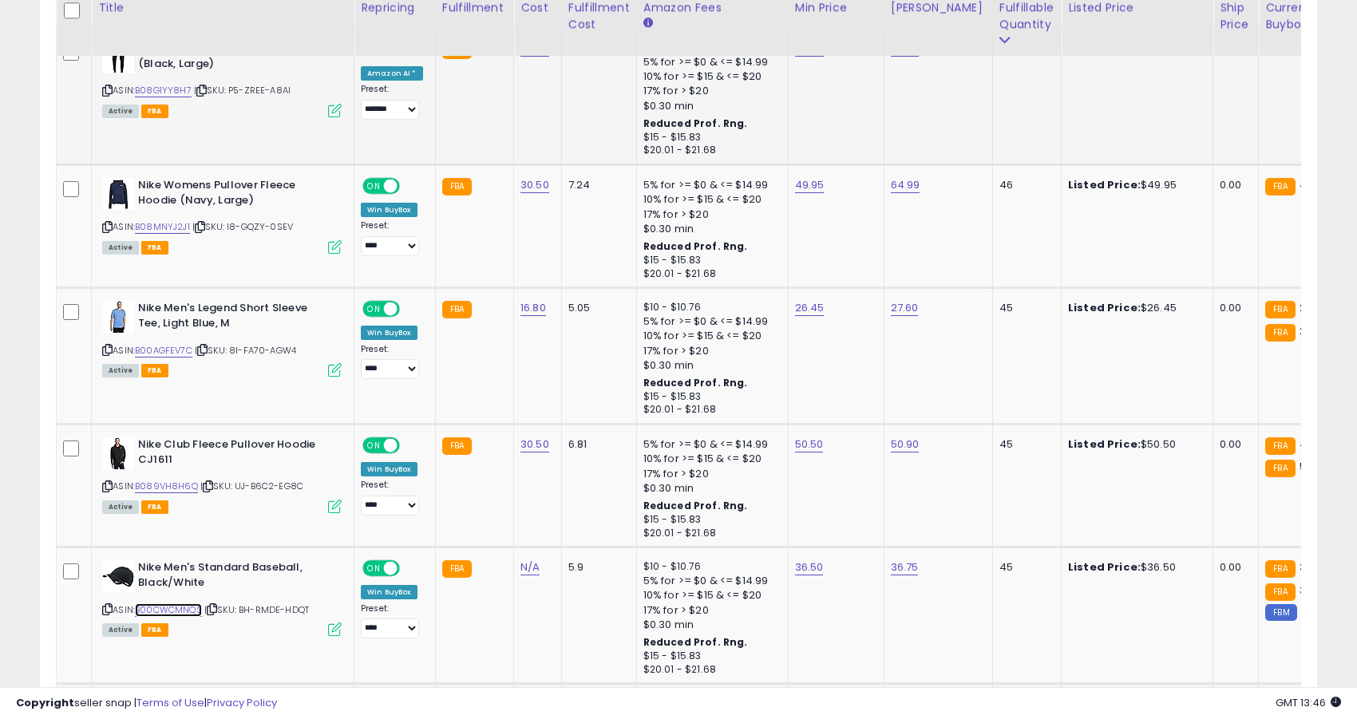
scroll to position [3284, 0]
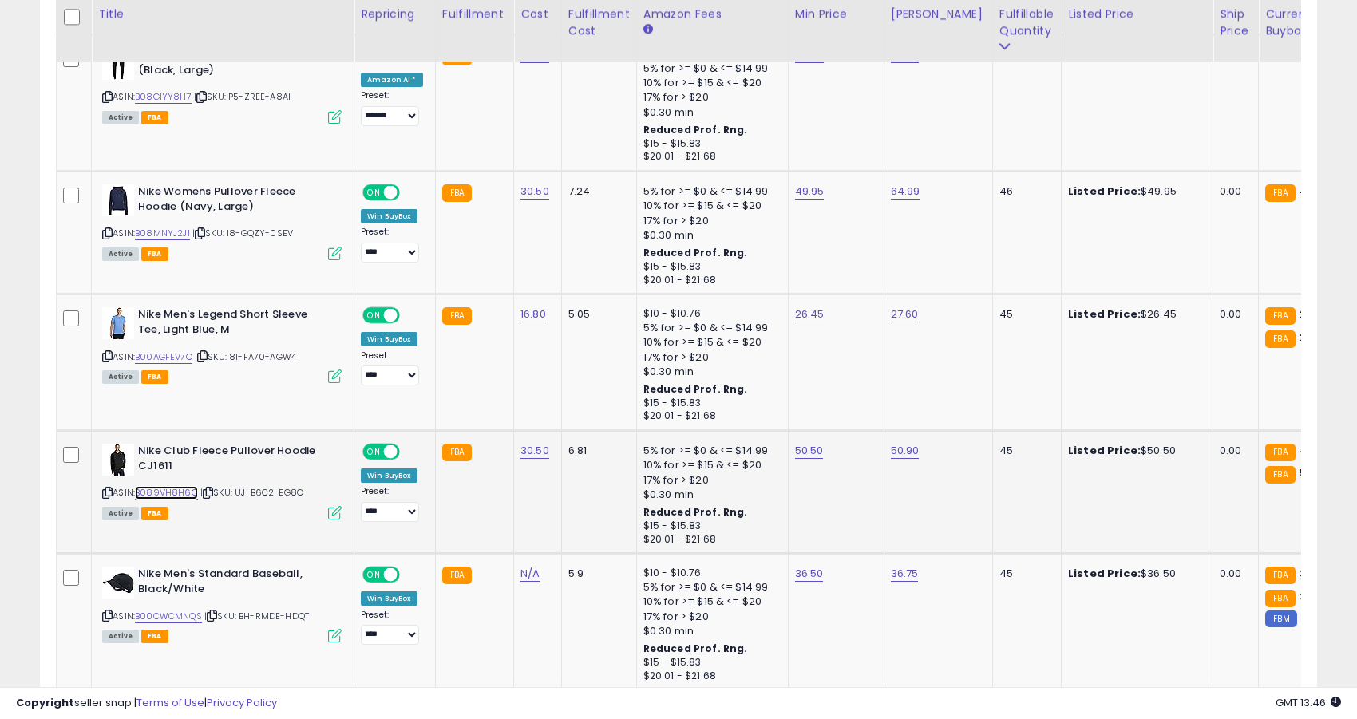
click at [176, 499] on link "B089VH8H6Q" at bounding box center [166, 493] width 63 height 14
click at [795, 454] on link "50.50" at bounding box center [809, 451] width 29 height 16
type input "*****"
click button "submit" at bounding box center [854, 412] width 27 height 24
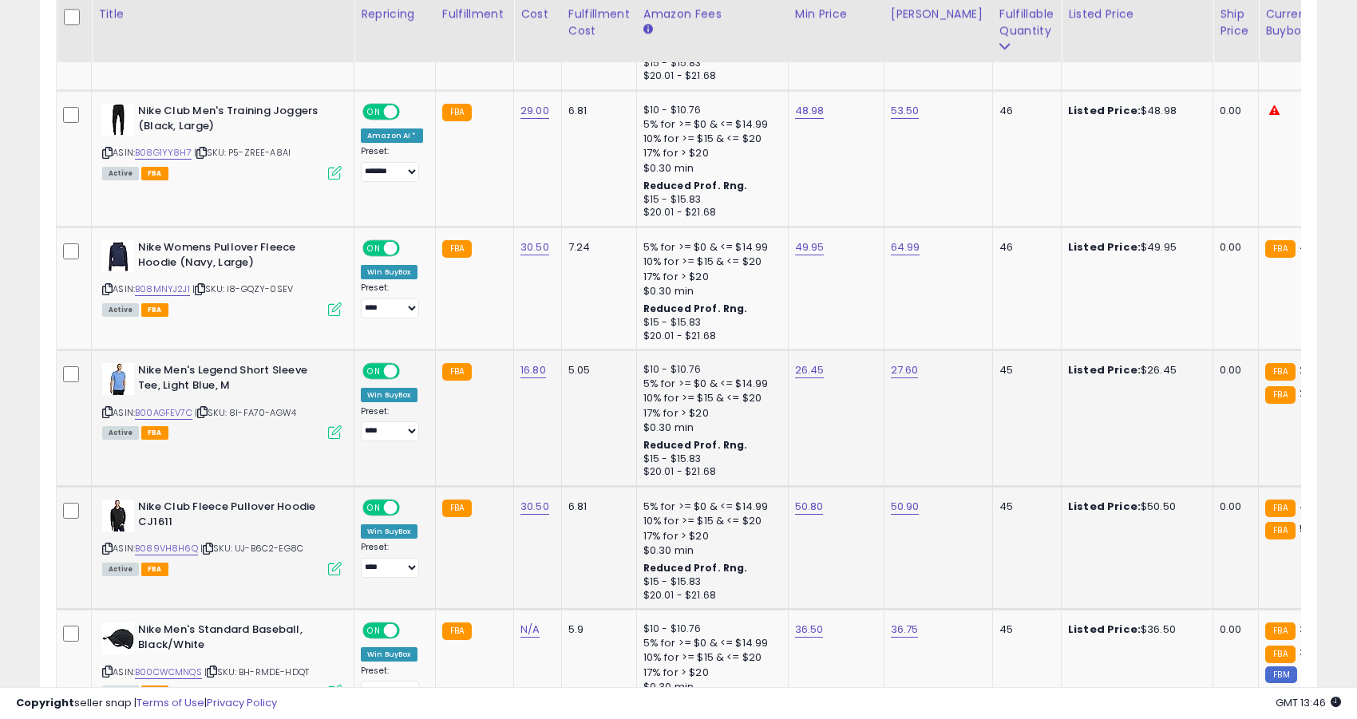
scroll to position [3139, 0]
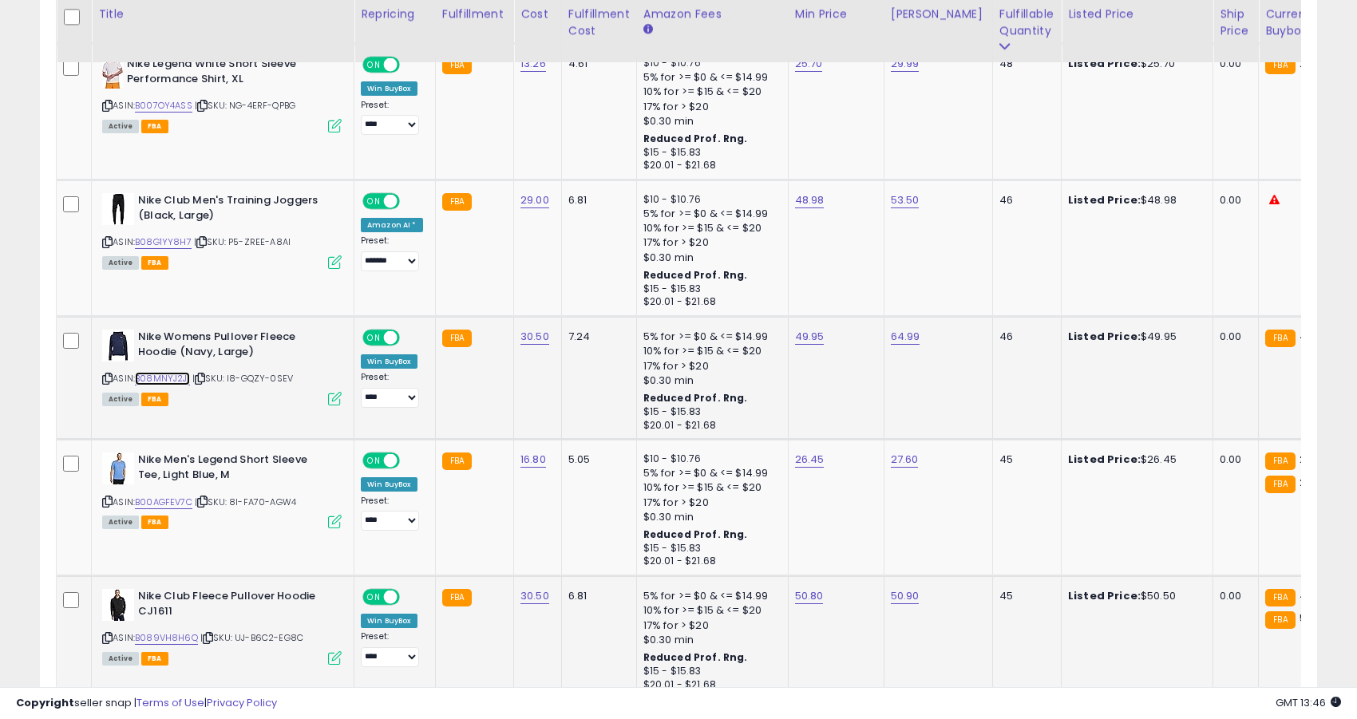
click at [173, 379] on link "B08MNYJ2J1" at bounding box center [162, 379] width 55 height 14
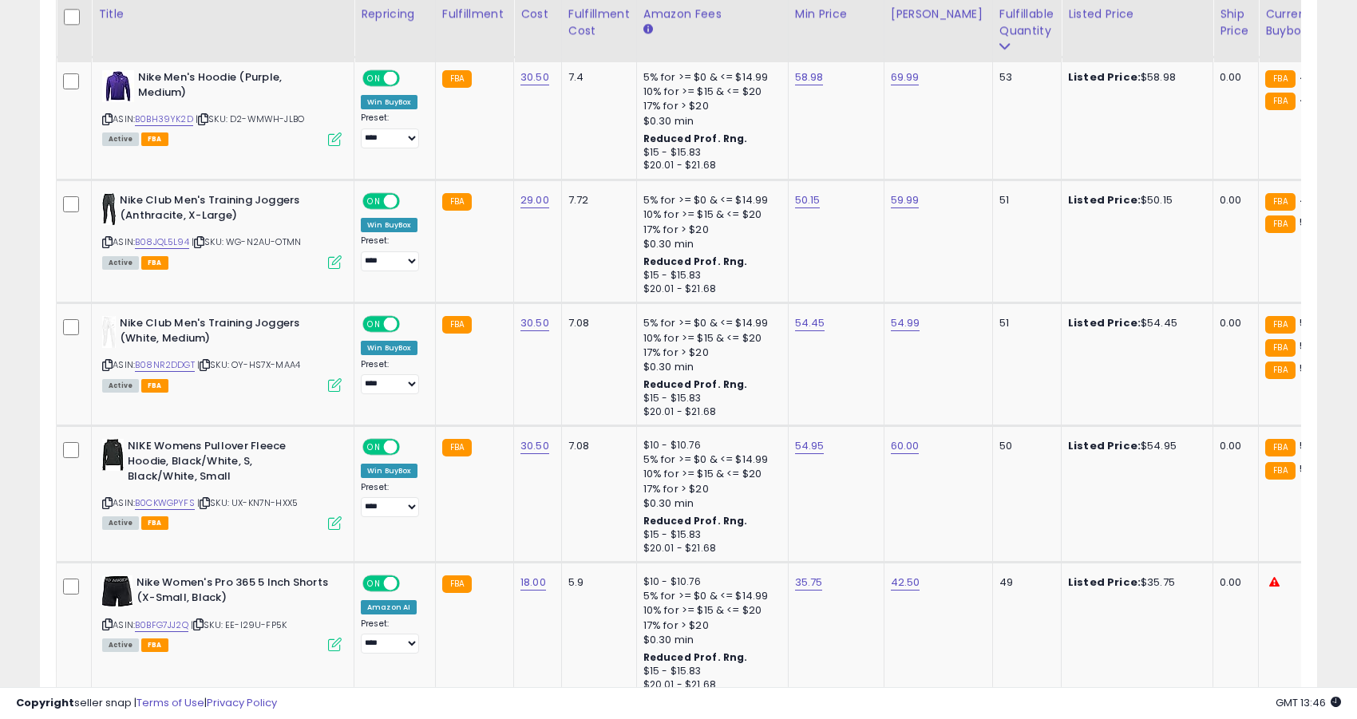
scroll to position [2479, 0]
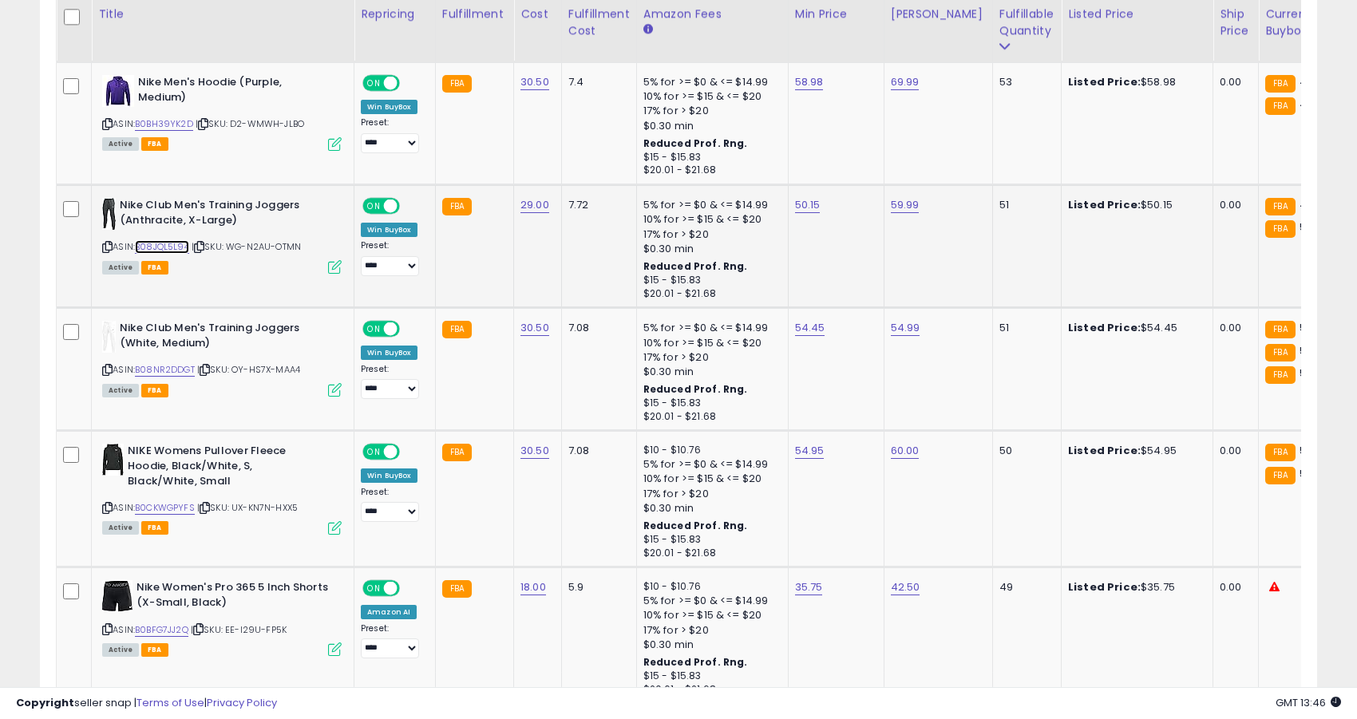
click at [177, 245] on link "B08JQL5L94" at bounding box center [162, 247] width 54 height 14
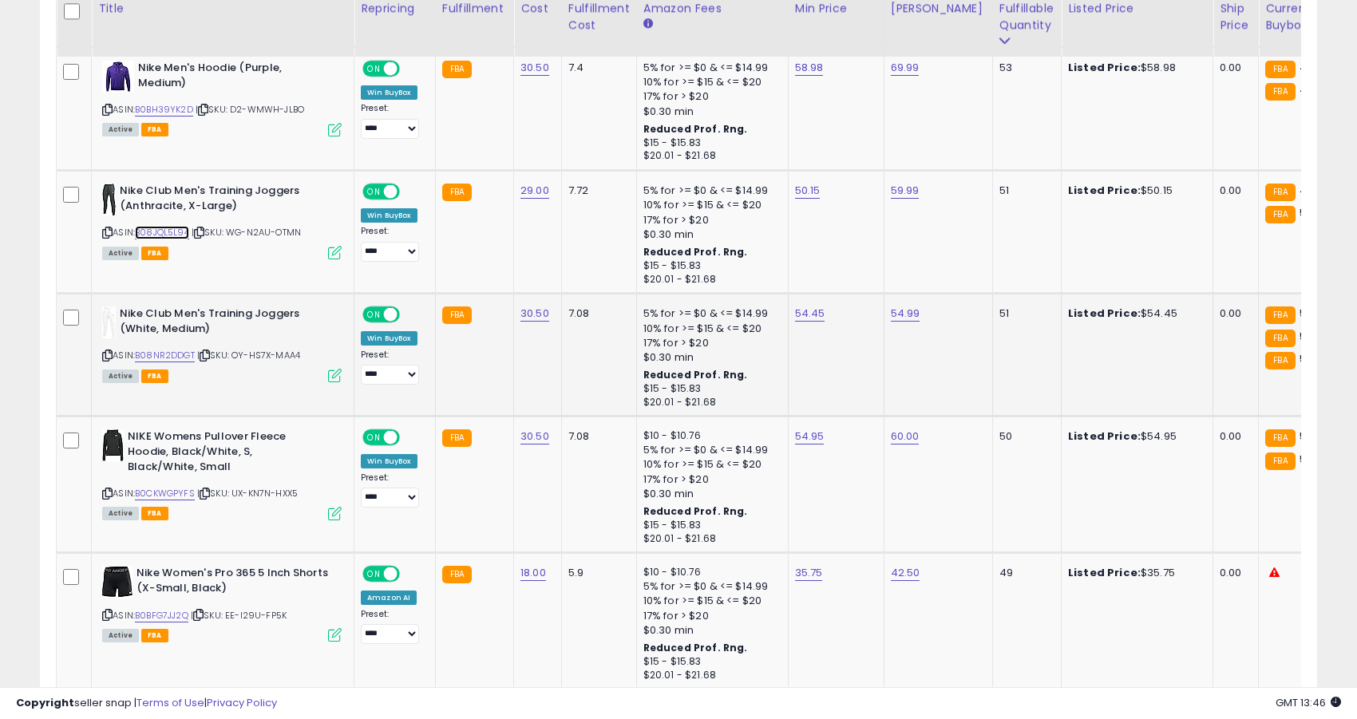
scroll to position [2502, 0]
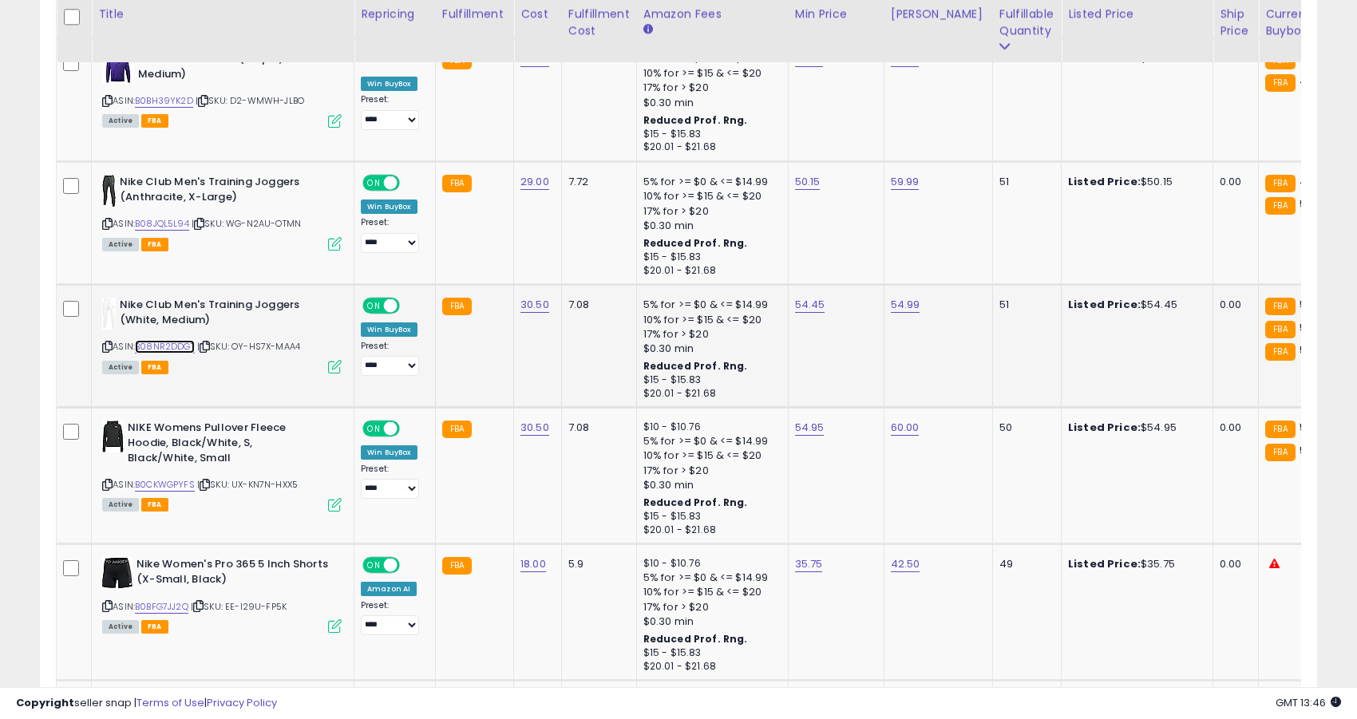
click at [180, 349] on link "B08NR2DDGT" at bounding box center [165, 347] width 60 height 14
click at [801, 306] on link "54.45" at bounding box center [810, 305] width 30 height 16
type input "*****"
click button "submit" at bounding box center [854, 266] width 27 height 24
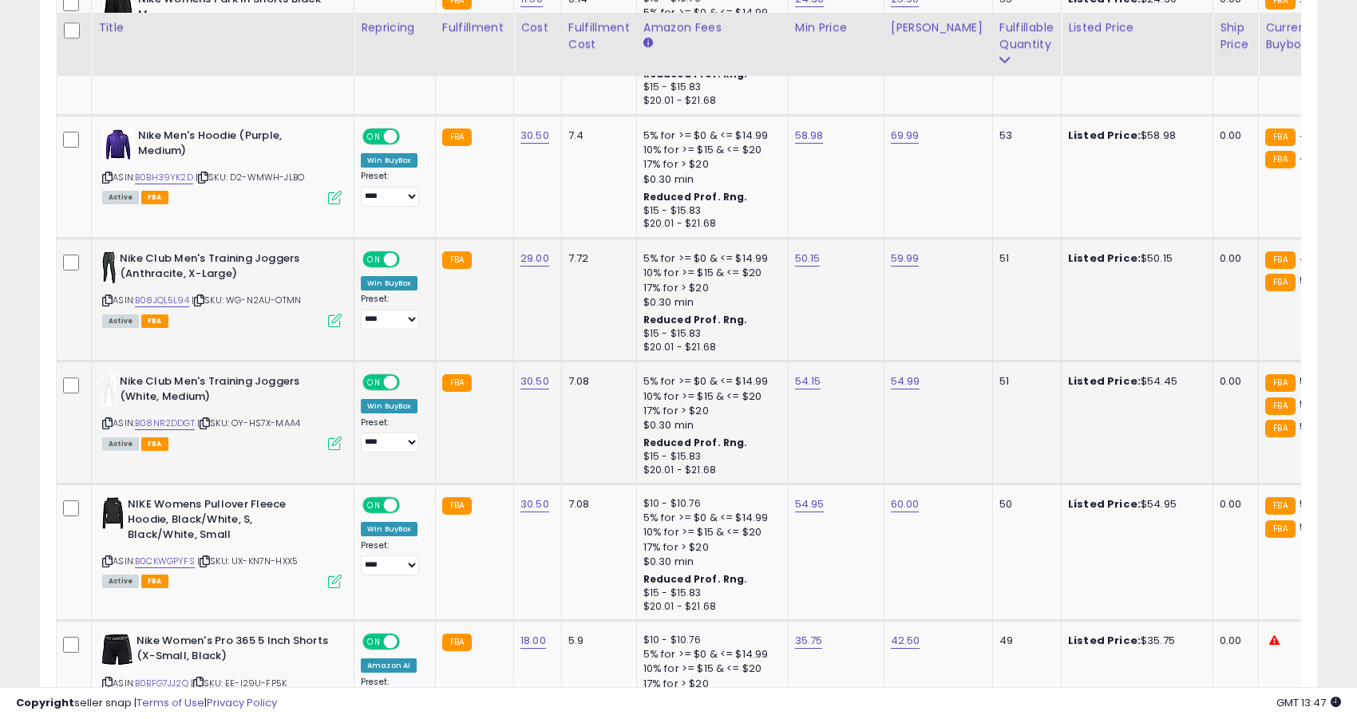
scroll to position [2272, 0]
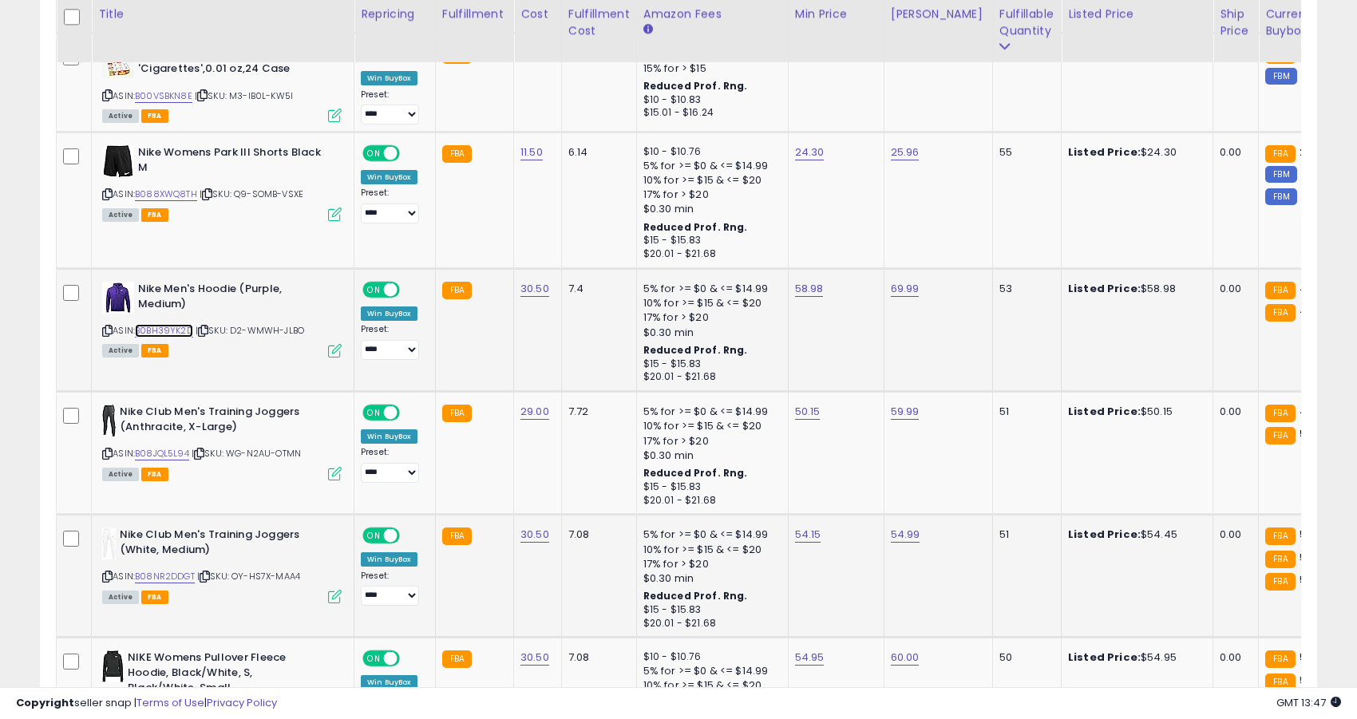
click at [174, 333] on link "B0BH39YK2D" at bounding box center [164, 331] width 58 height 14
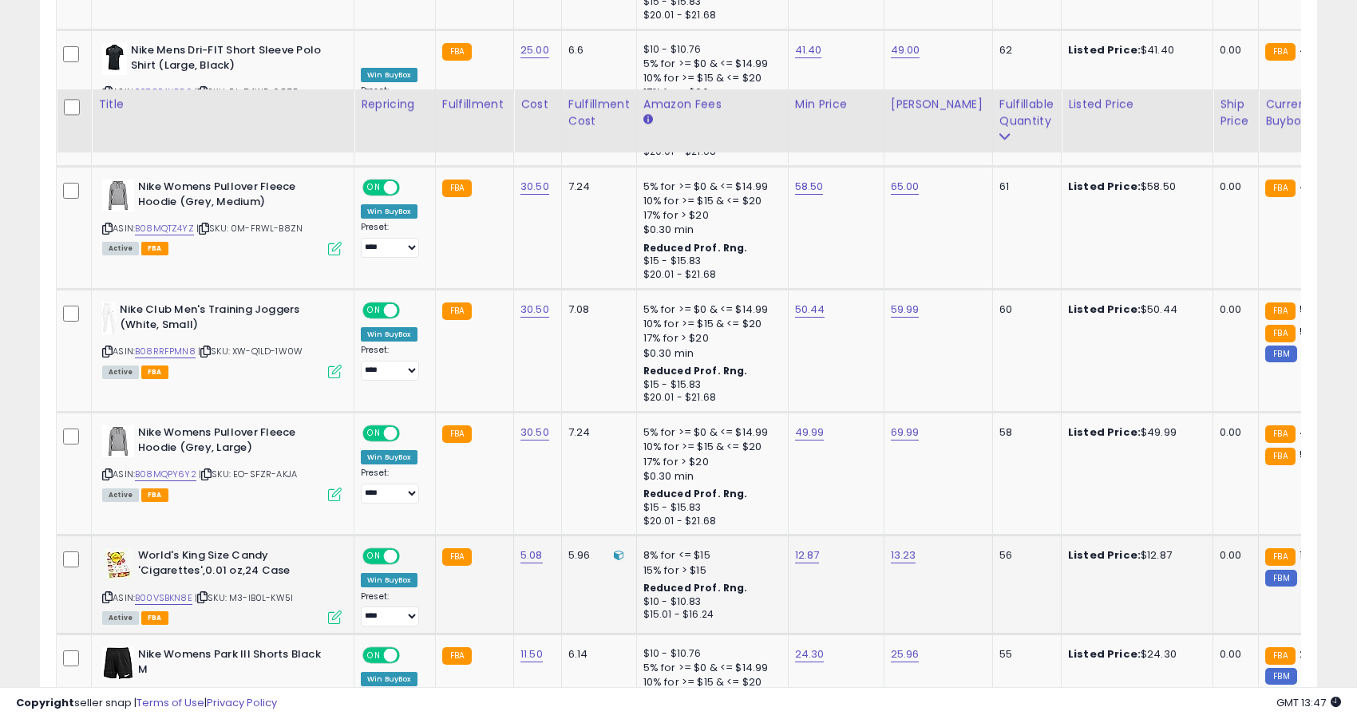
scroll to position [1589, 0]
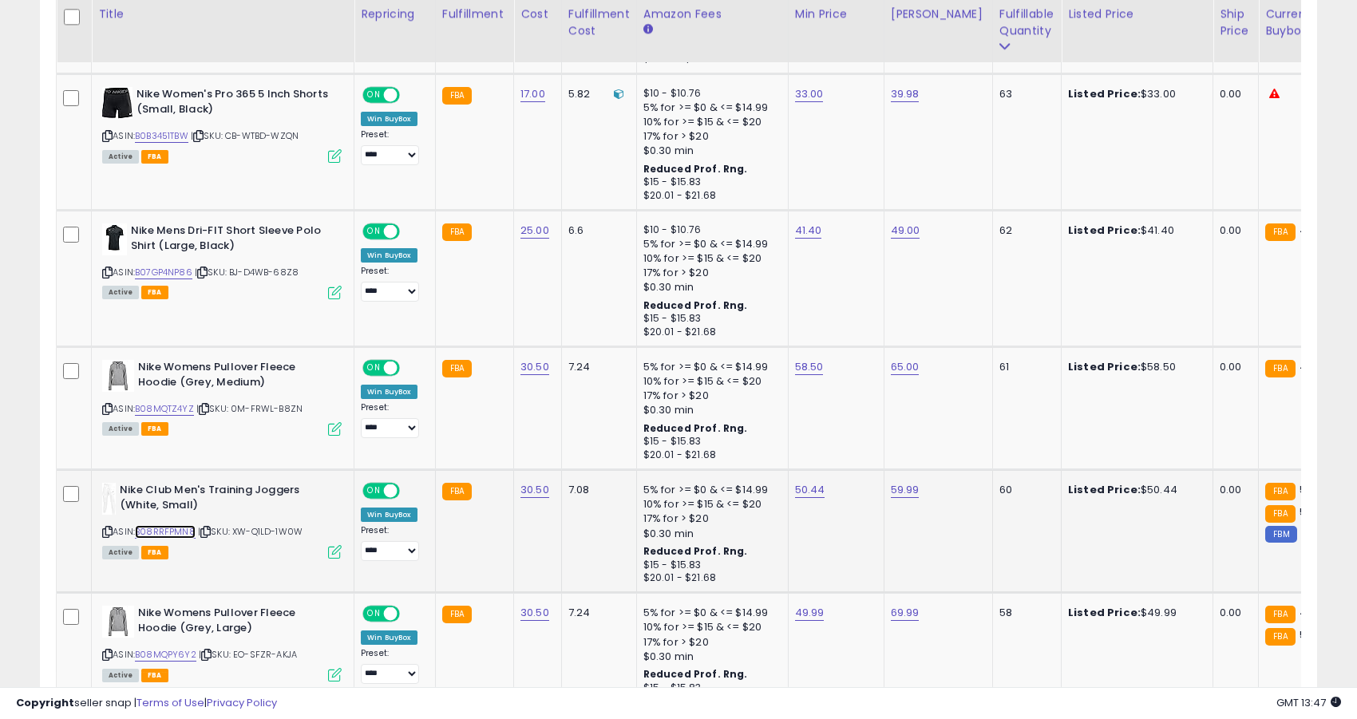
click at [176, 534] on link "B08RRFPMN8" at bounding box center [165, 532] width 61 height 14
click at [806, 487] on link "50.44" at bounding box center [810, 490] width 30 height 16
type input "*****"
click button "submit" at bounding box center [854, 450] width 27 height 24
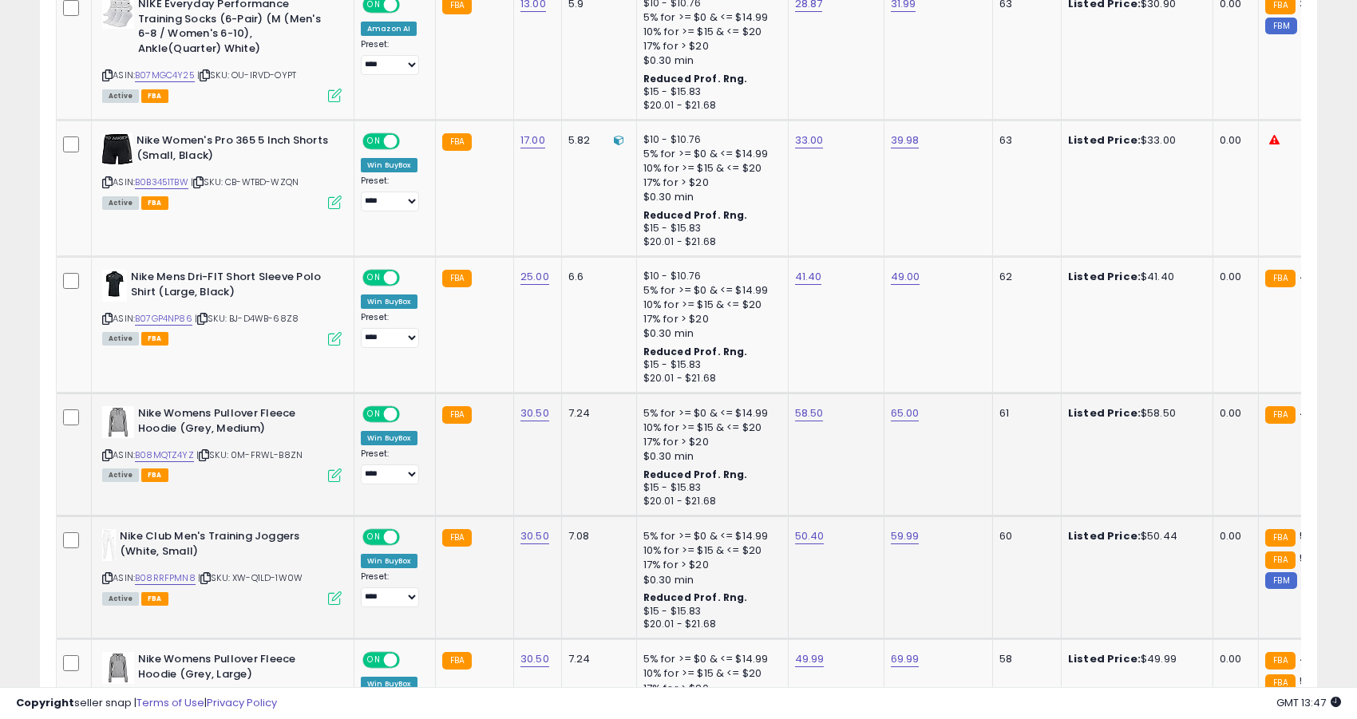
scroll to position [1474, 0]
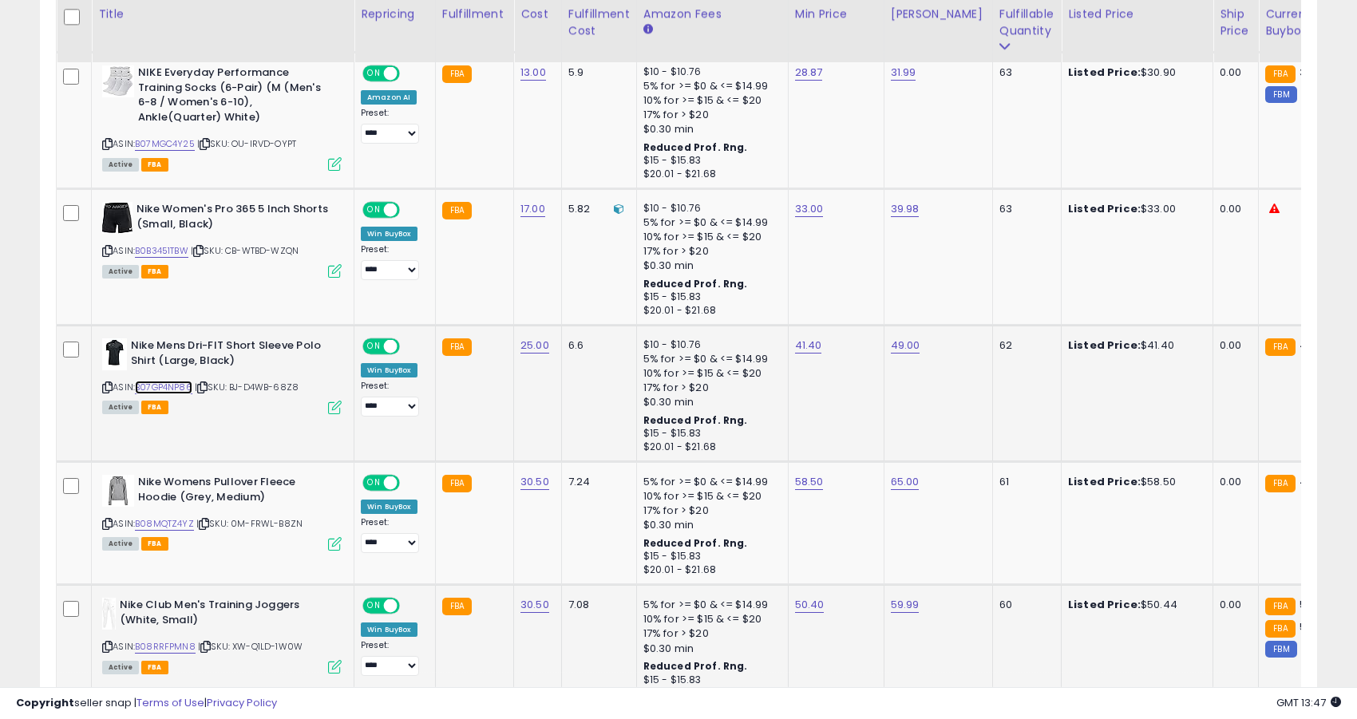
click at [152, 390] on link "B07GP4NP86" at bounding box center [163, 388] width 57 height 14
click at [812, 344] on link "41.40" at bounding box center [808, 346] width 27 height 16
type input "*****"
click button "submit" at bounding box center [852, 306] width 27 height 24
click at [810, 348] on link "41.35" at bounding box center [808, 346] width 26 height 16
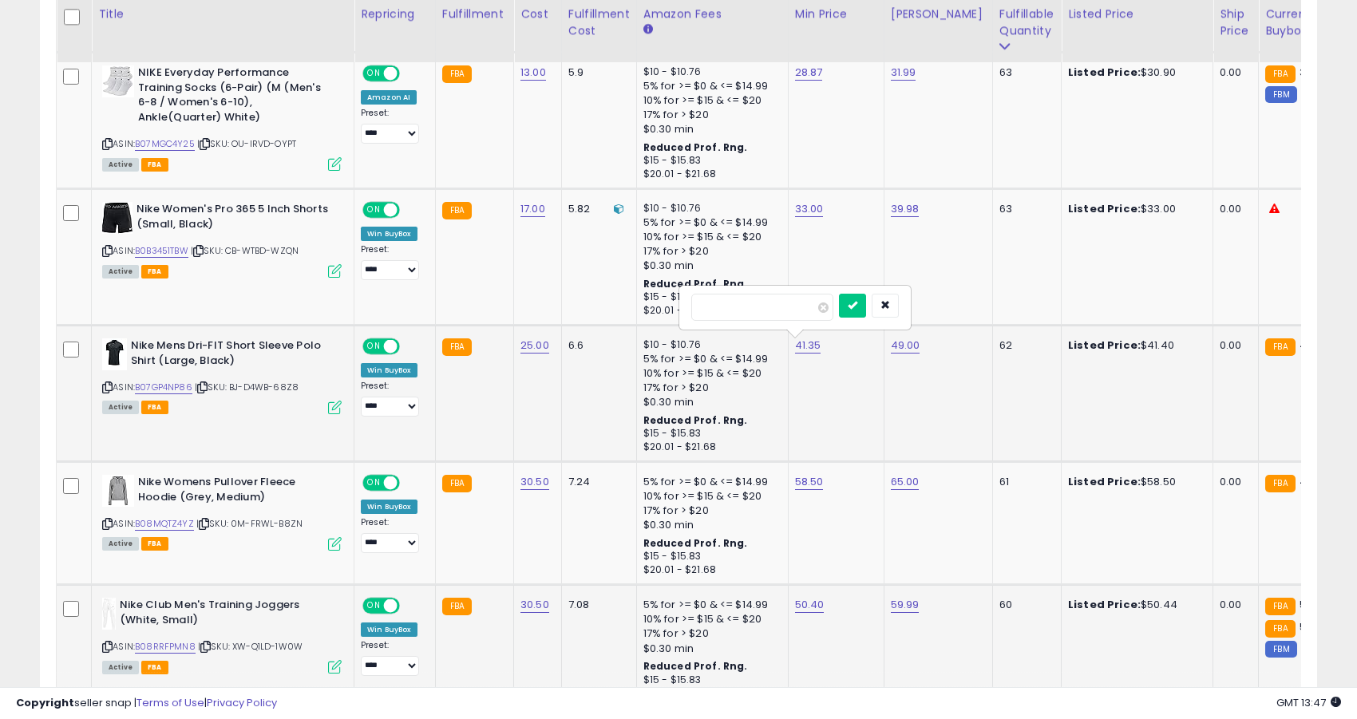
type input "*****"
click button "submit" at bounding box center [852, 306] width 27 height 24
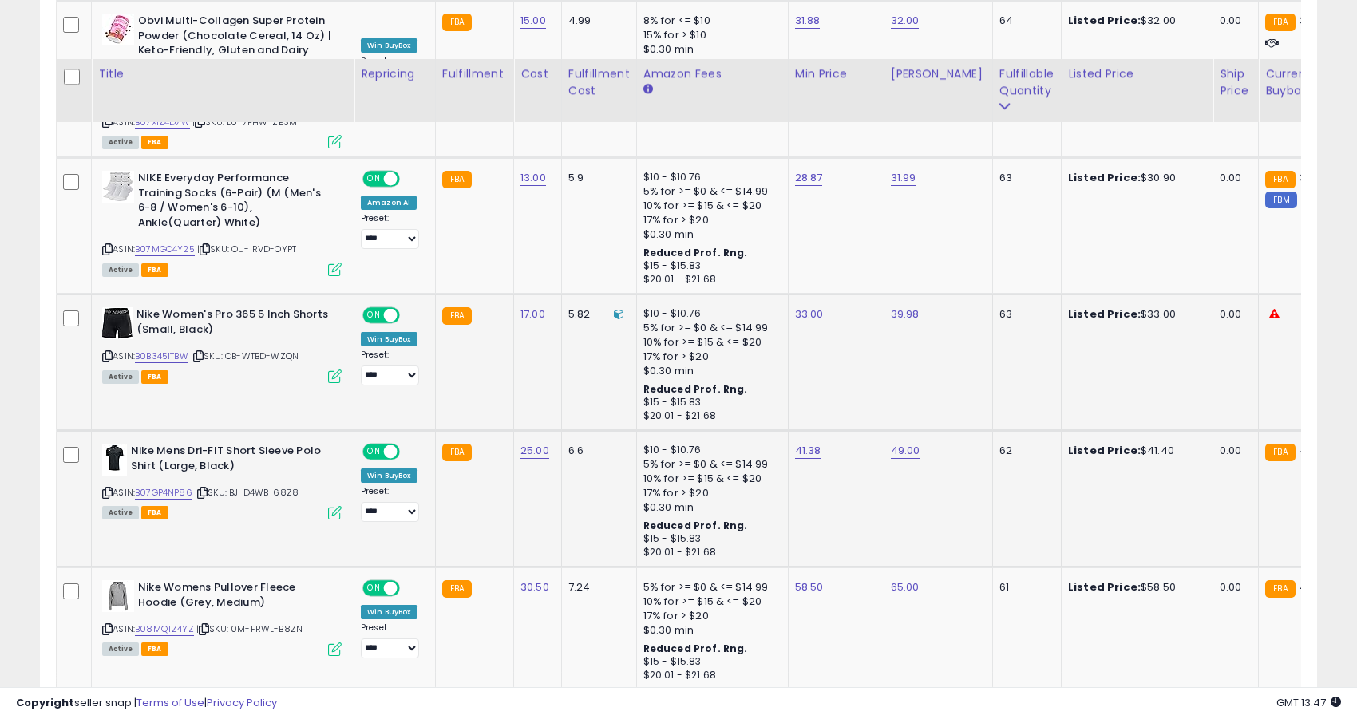
scroll to position [1349, 0]
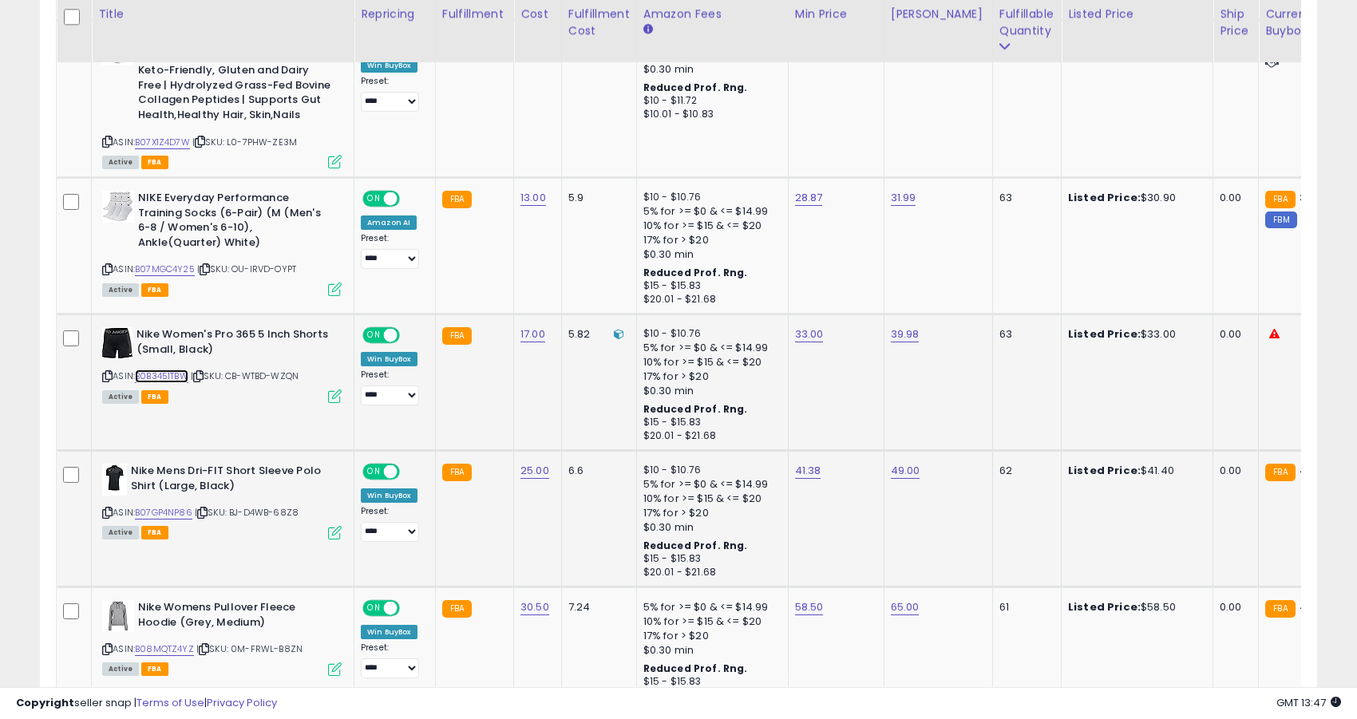
click at [177, 378] on link "B0B3451TBW" at bounding box center [161, 377] width 53 height 14
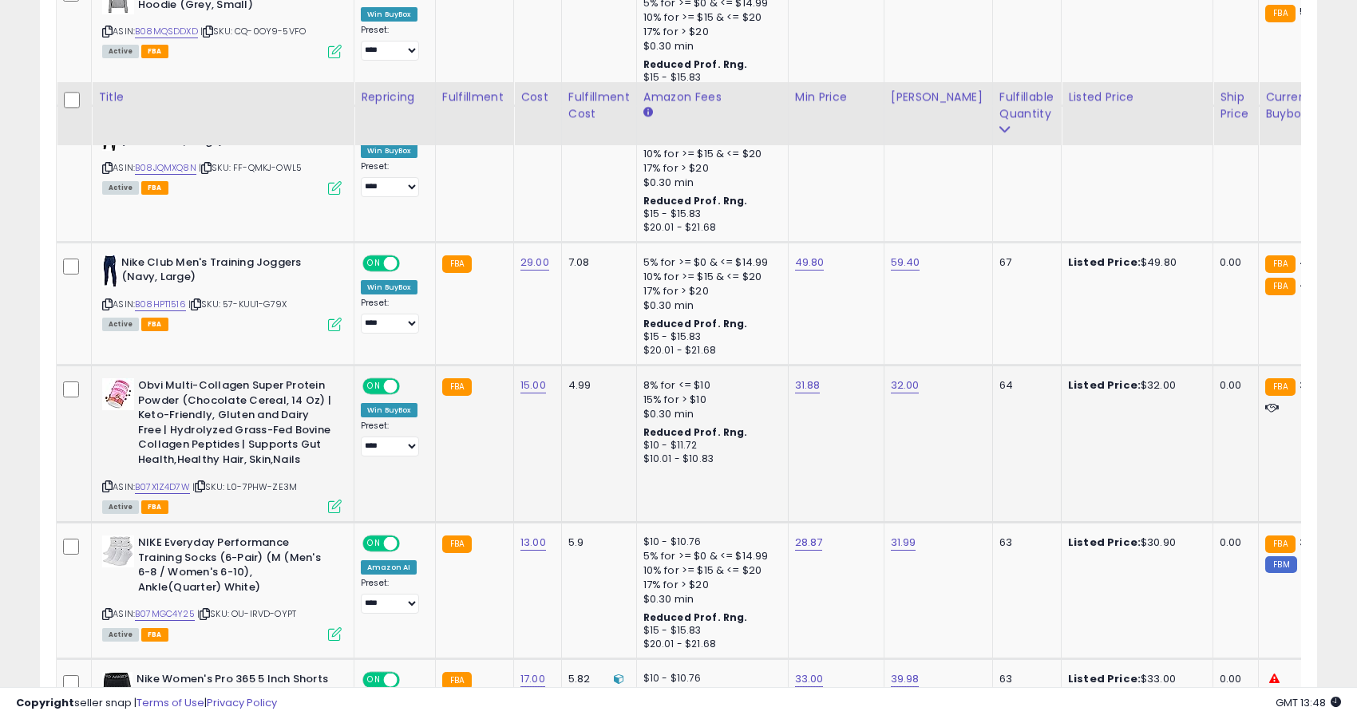
scroll to position [970, 0]
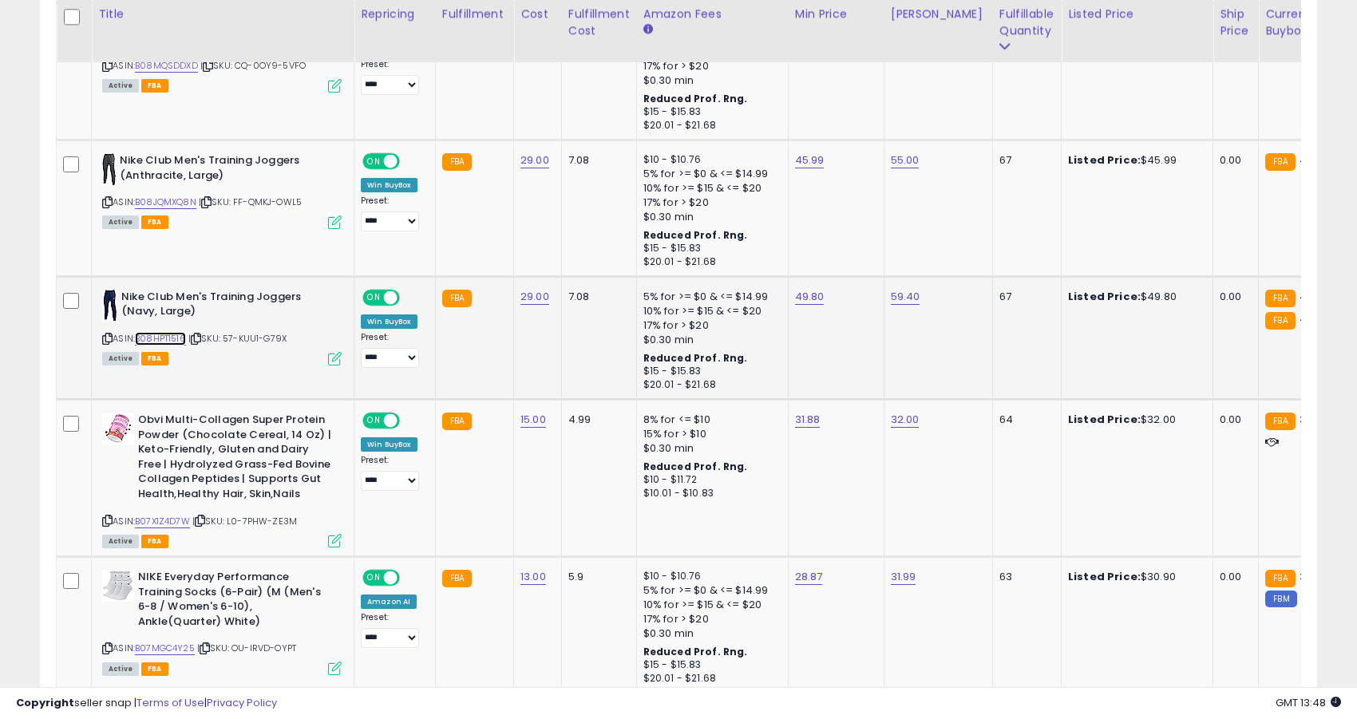
click at [166, 338] on link "B08HPT1516" at bounding box center [160, 339] width 51 height 14
click at [805, 296] on link "49.80" at bounding box center [810, 297] width 30 height 16
type input "*****"
click button "submit" at bounding box center [854, 257] width 27 height 24
click at [171, 202] on link "B08JQMXQ8N" at bounding box center [165, 203] width 61 height 14
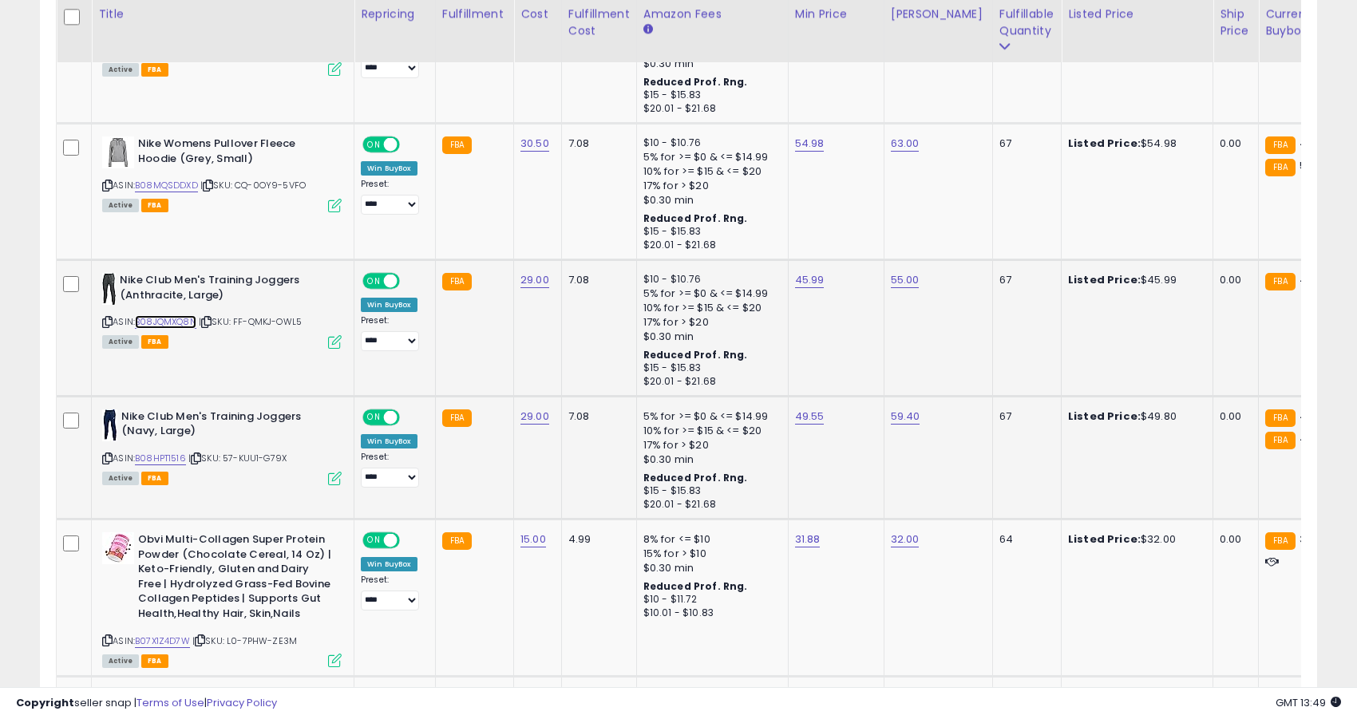
scroll to position [682, 0]
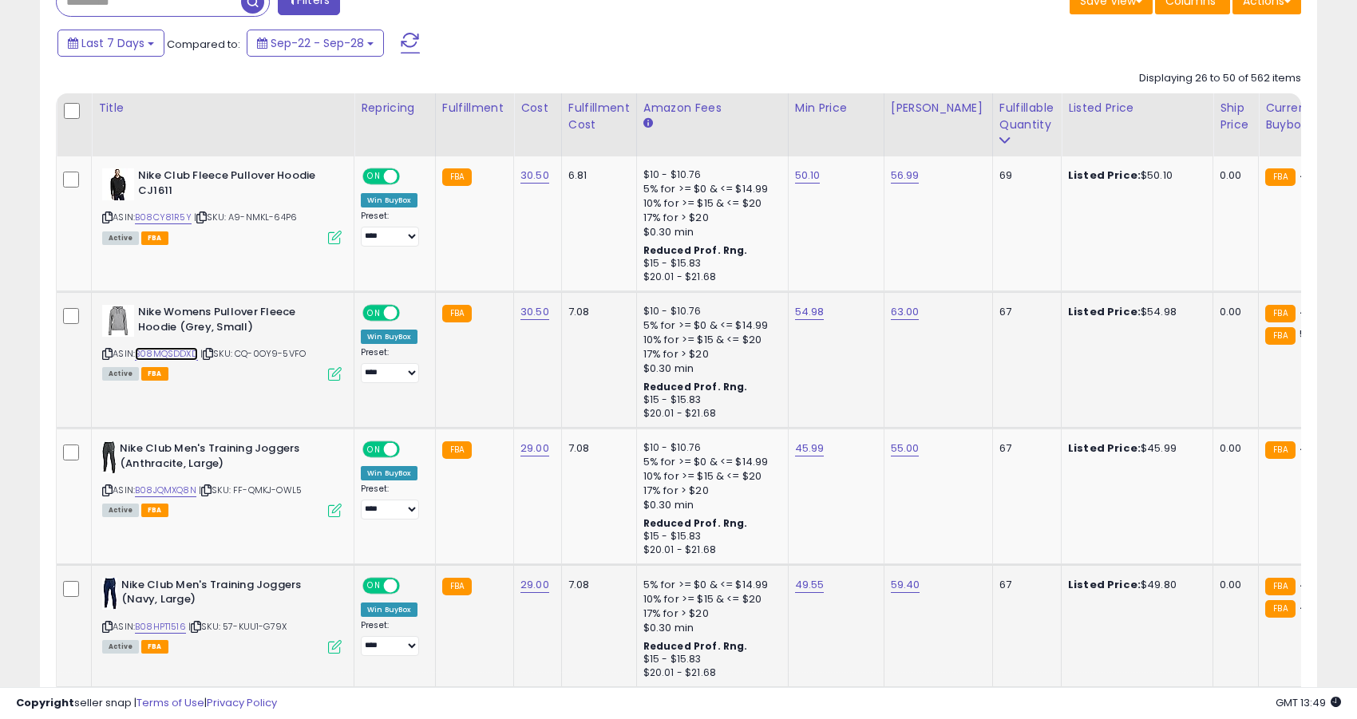
click at [182, 354] on link "B08MQSDDXD" at bounding box center [166, 354] width 63 height 14
click at [172, 216] on link "B08CY81R5Y" at bounding box center [163, 218] width 57 height 14
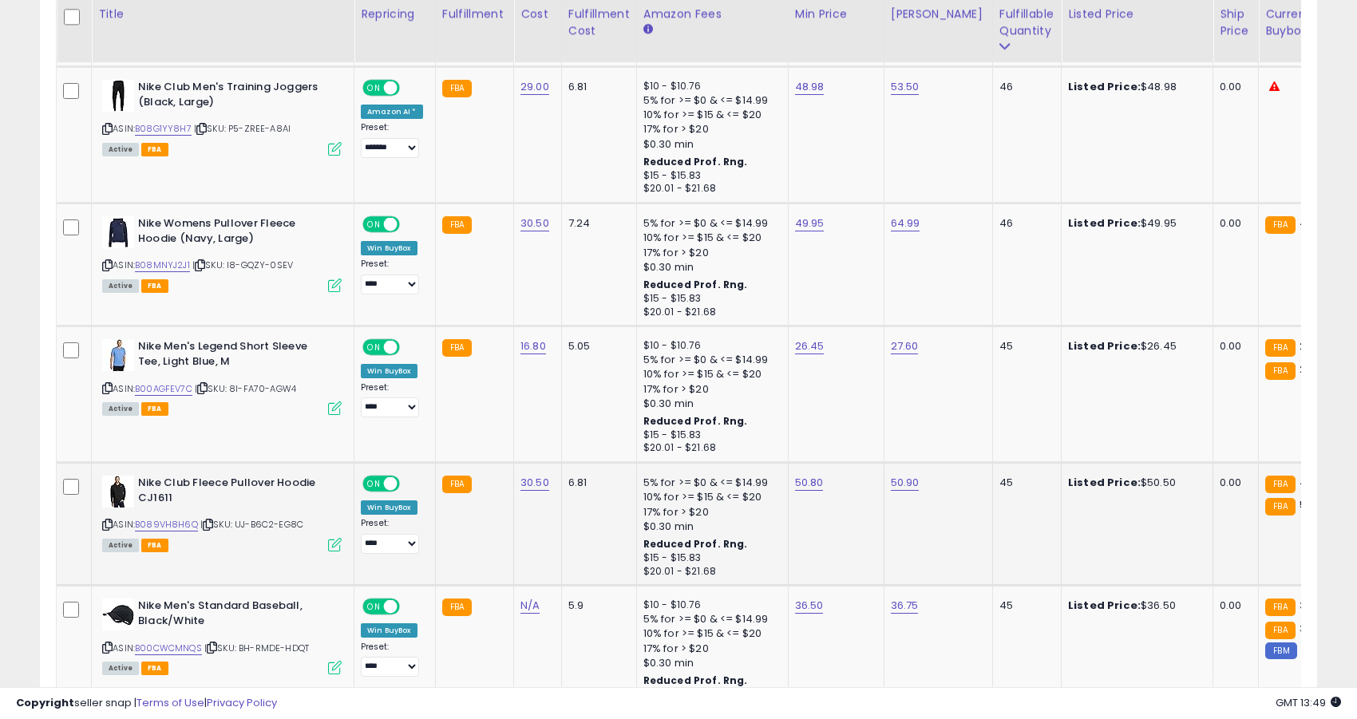
scroll to position [3551, 0]
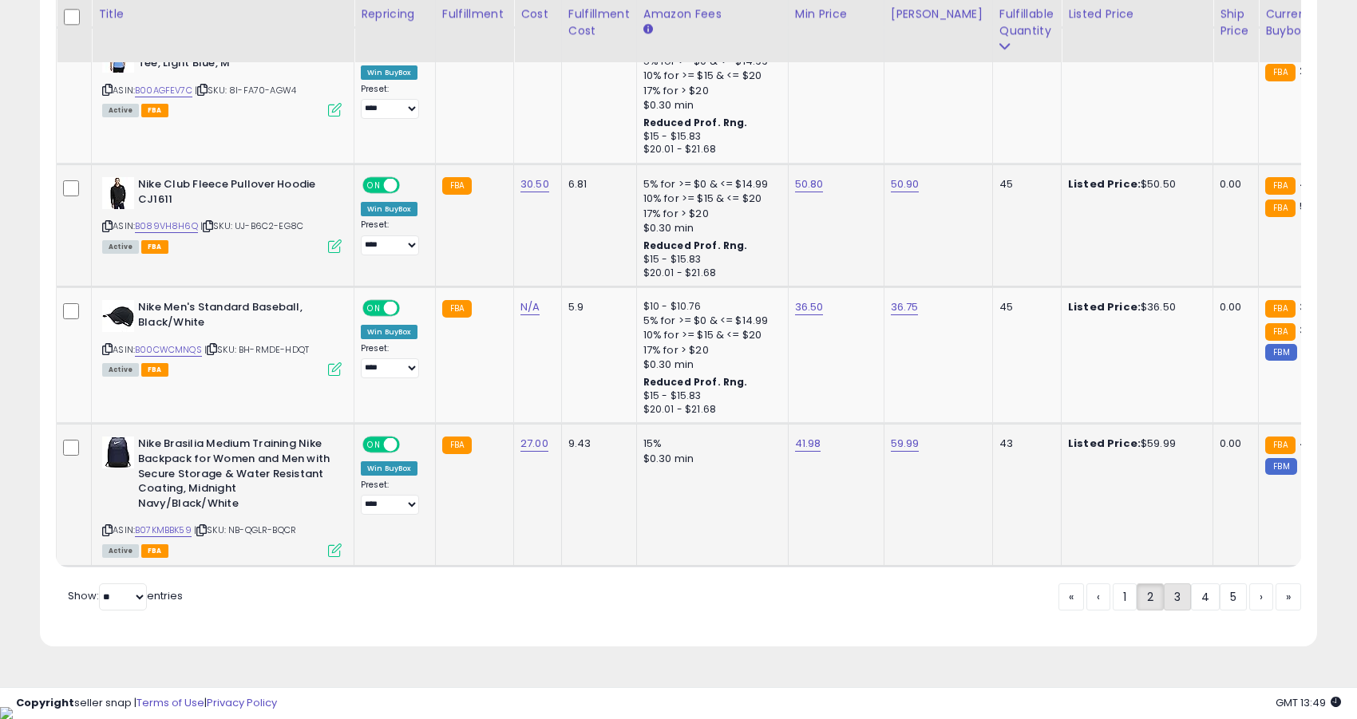
click at [1173, 611] on link "3" at bounding box center [1177, 597] width 27 height 27
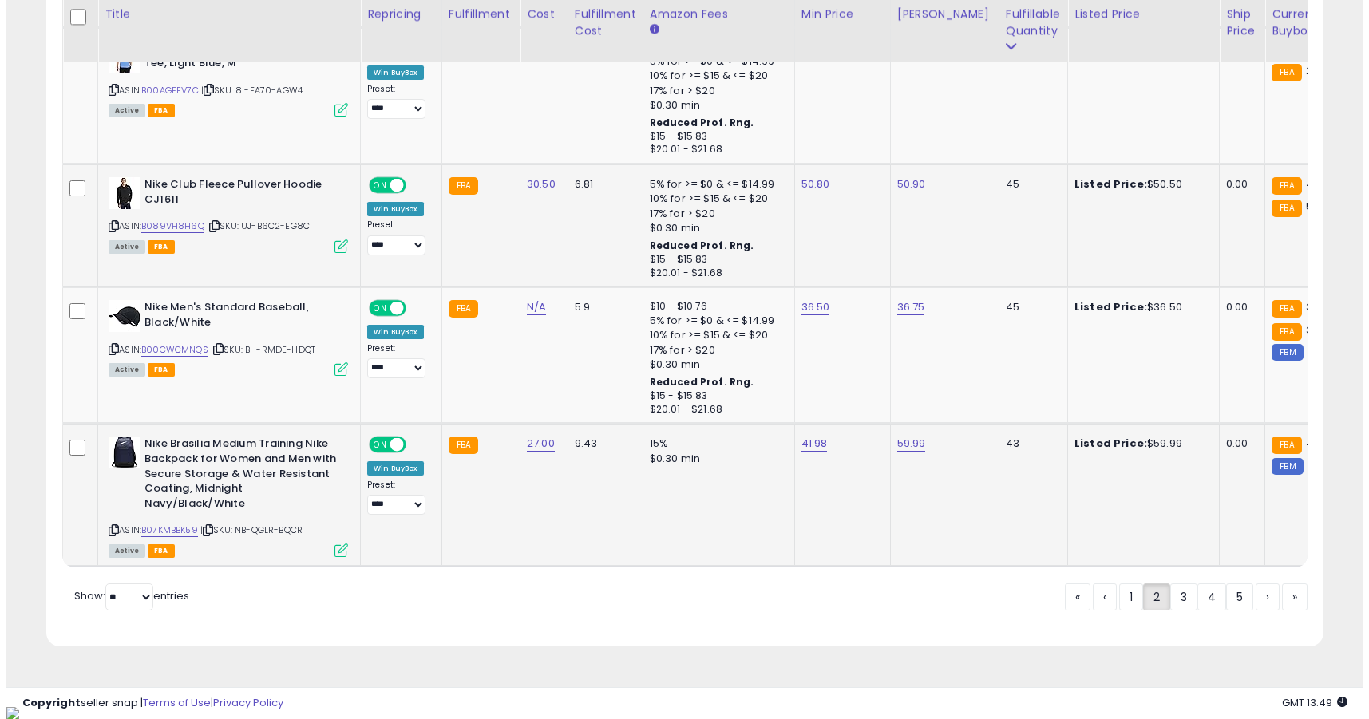
scroll to position [271, 0]
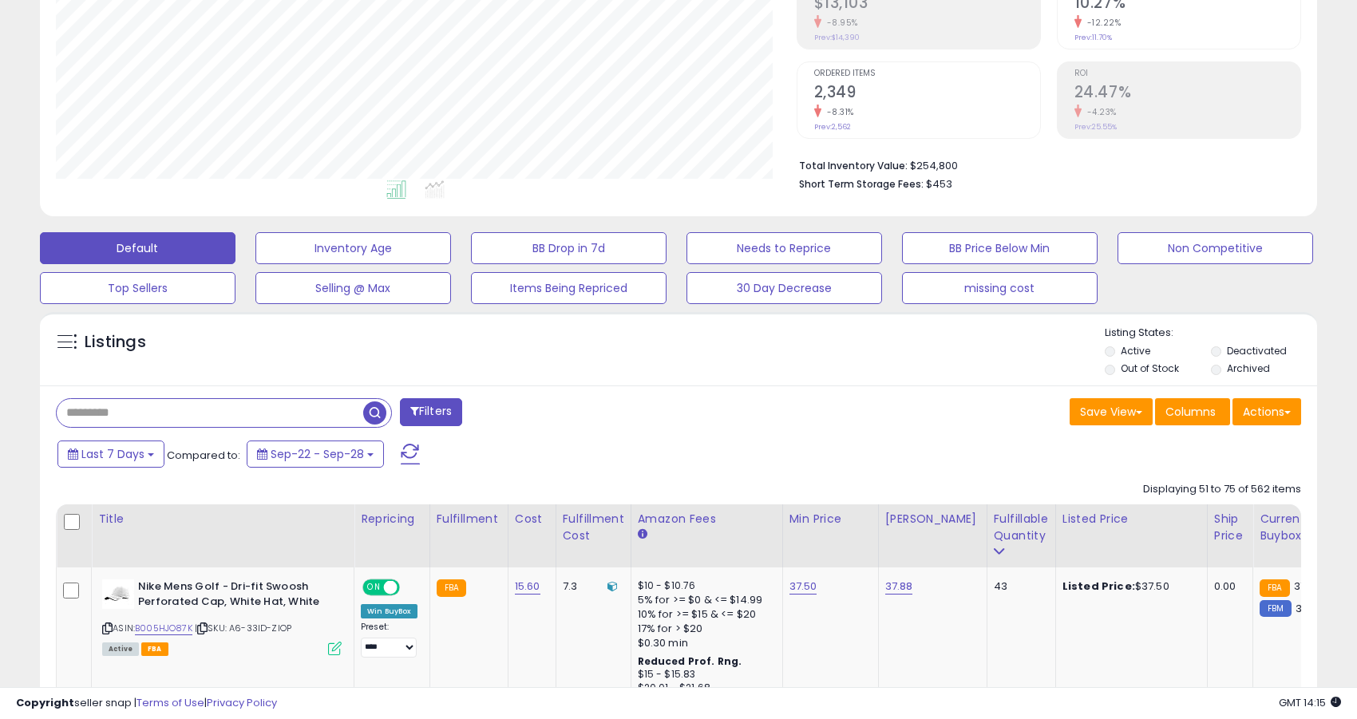
click at [125, 399] on input "text" at bounding box center [210, 413] width 307 height 28
paste input "**********"
type input "**********"
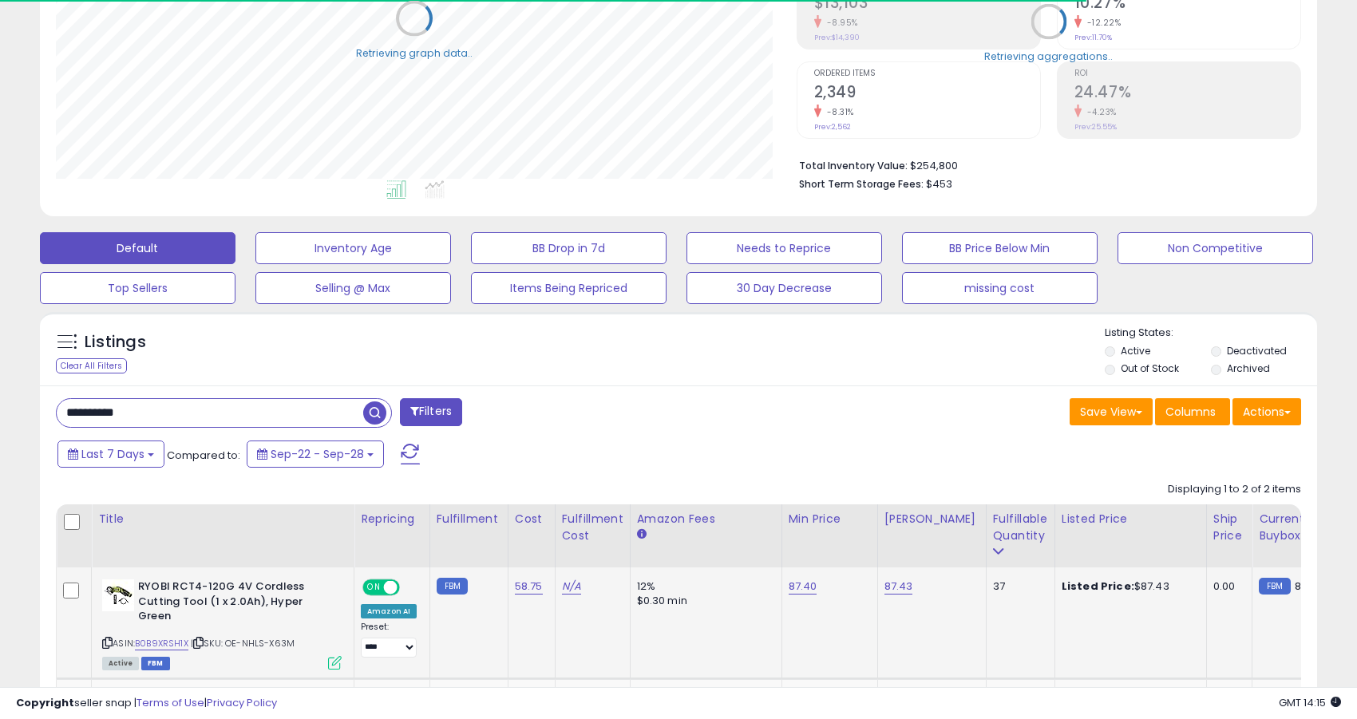
scroll to position [797904, 797491]
click at [799, 594] on link "87.40" at bounding box center [803, 587] width 29 height 16
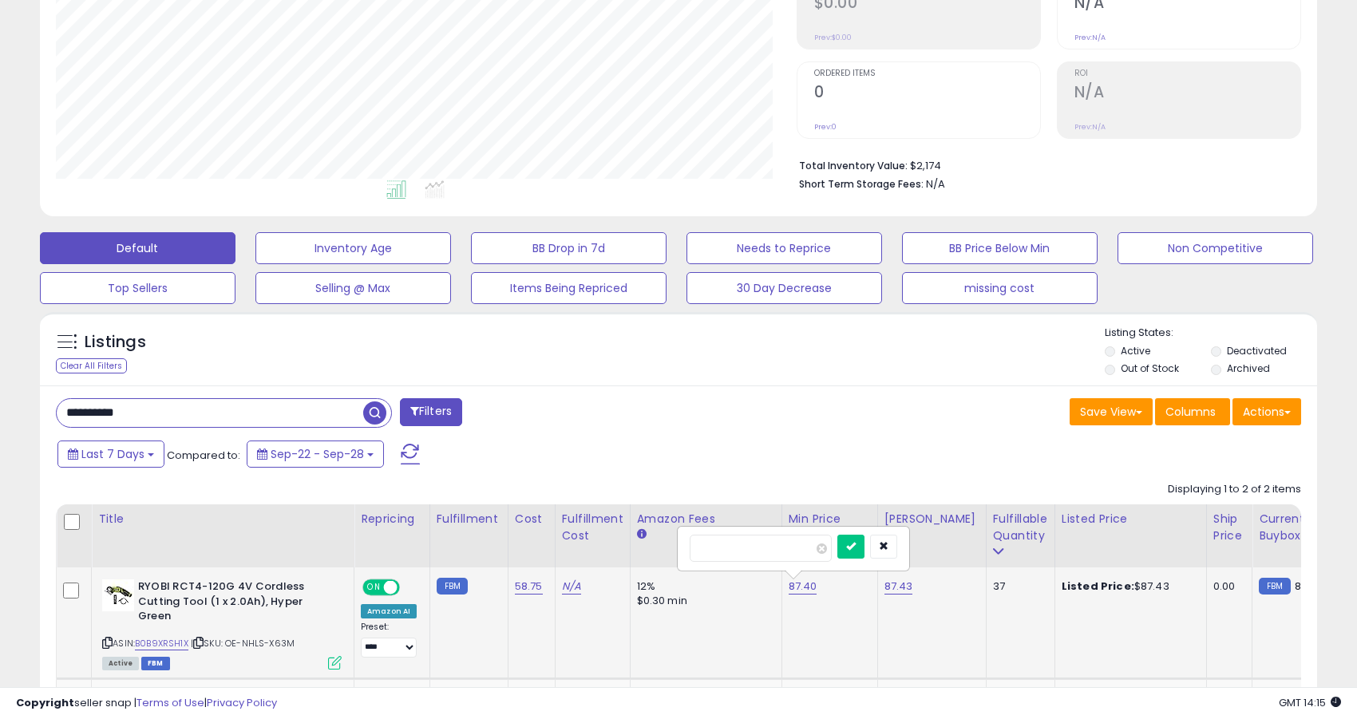
scroll to position [327, 740]
type input "*****"
click button "submit" at bounding box center [850, 547] width 27 height 24
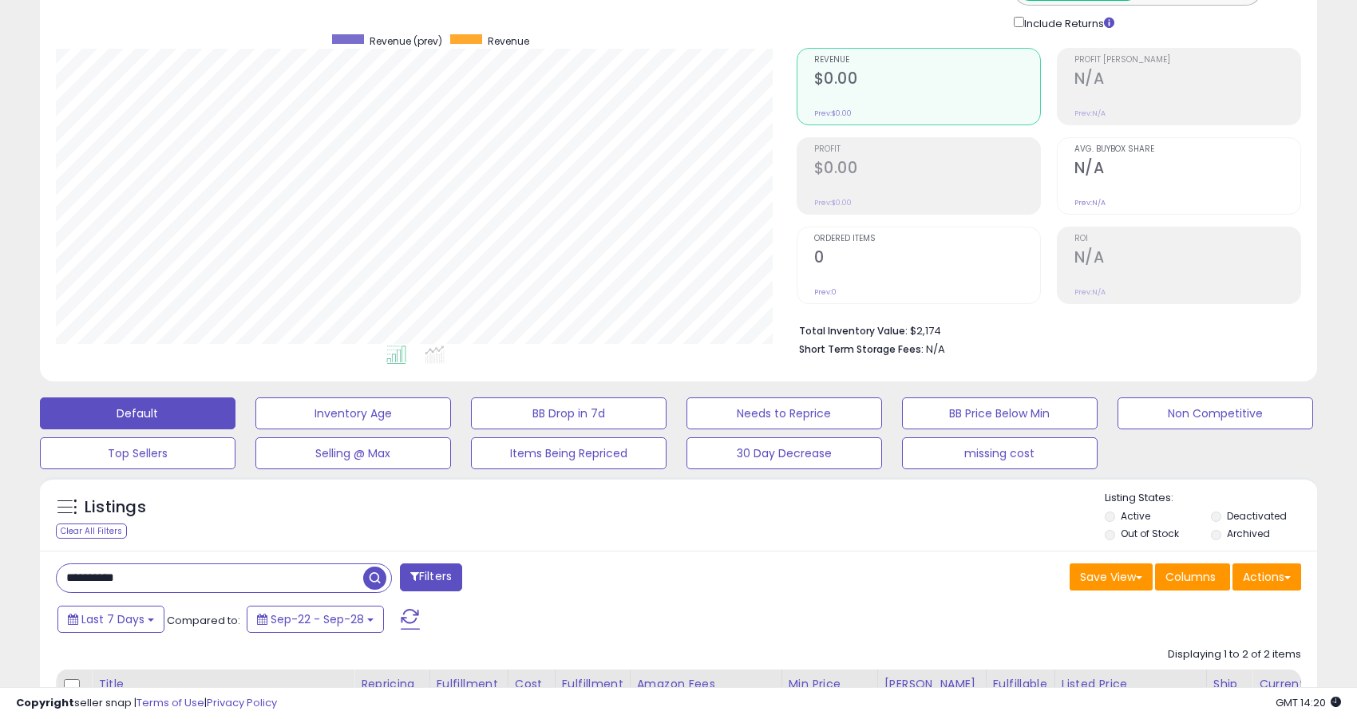
scroll to position [112, 0]
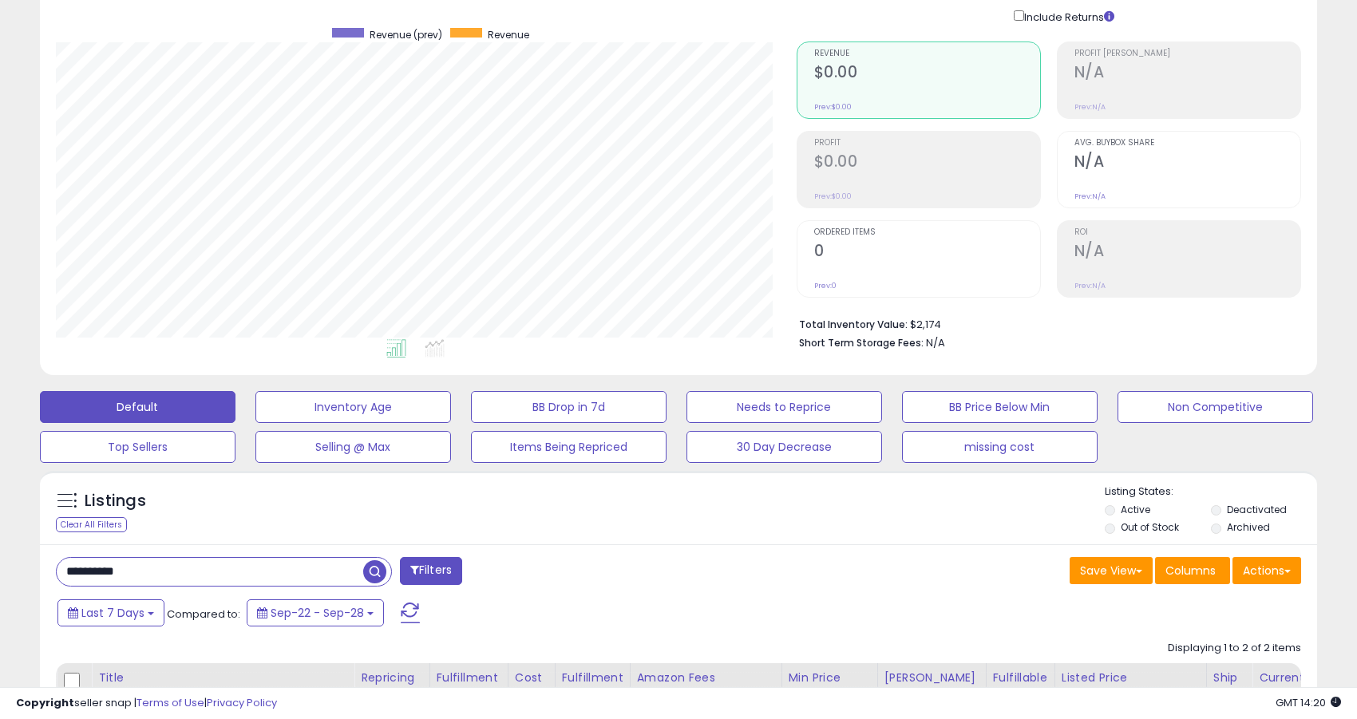
drag, startPoint x: 160, startPoint y: 573, endPoint x: 30, endPoint y: 560, distance: 130.8
paste input "**********"
type input "**********"
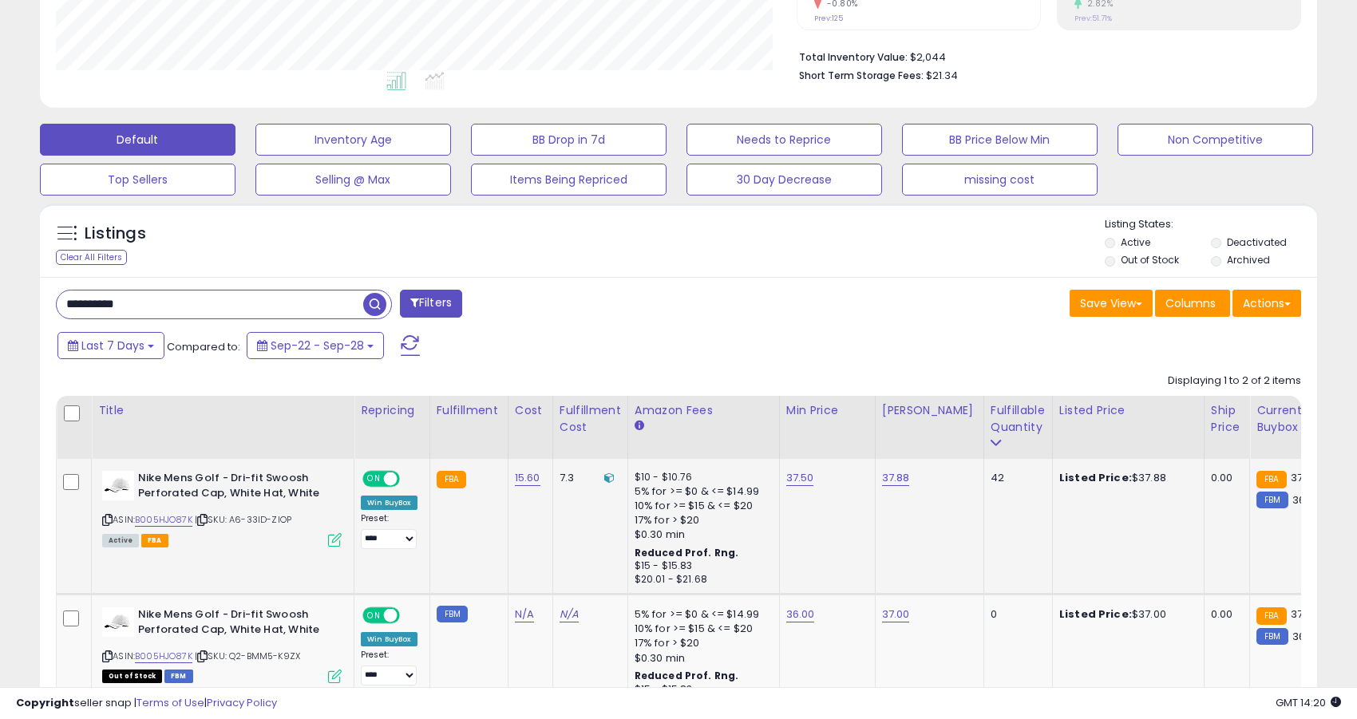
scroll to position [327, 740]
click at [799, 481] on link "37.50" at bounding box center [800, 478] width 28 height 16
type input "*****"
click at [834, 426] on button "submit" at bounding box center [847, 438] width 27 height 24
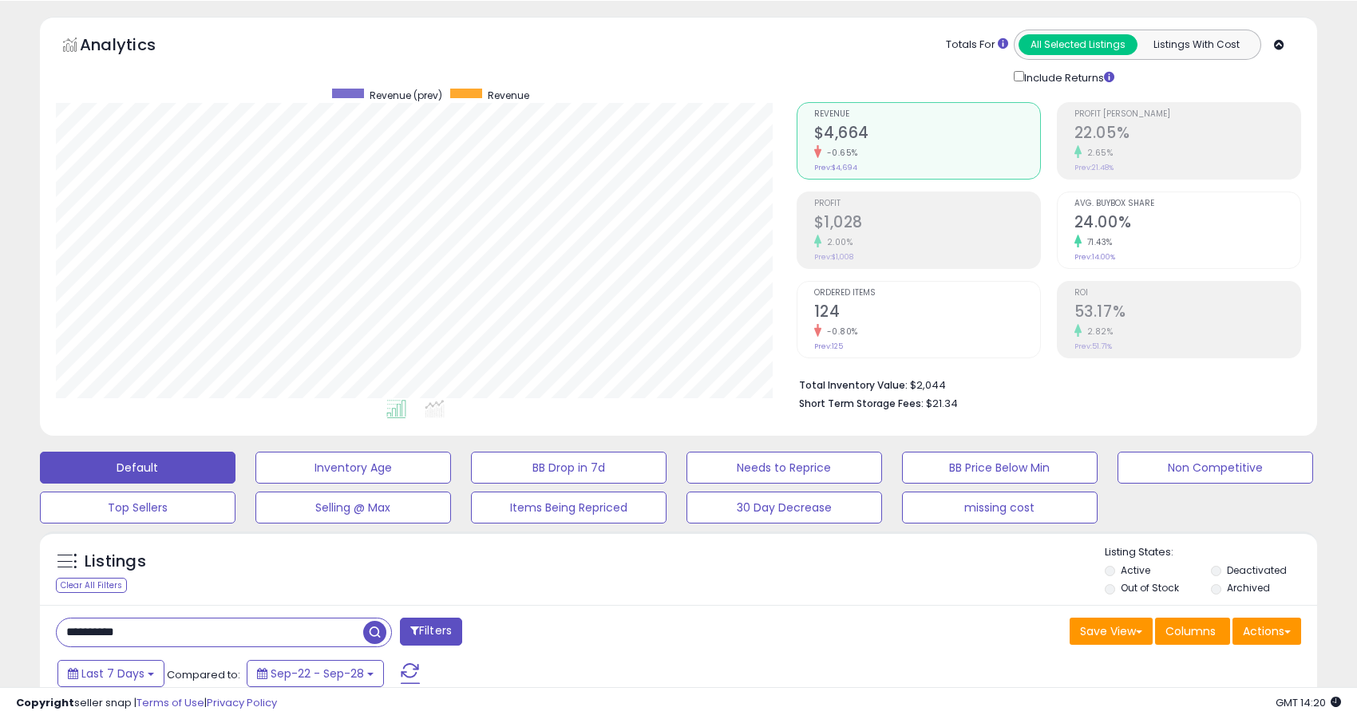
scroll to position [75, 0]
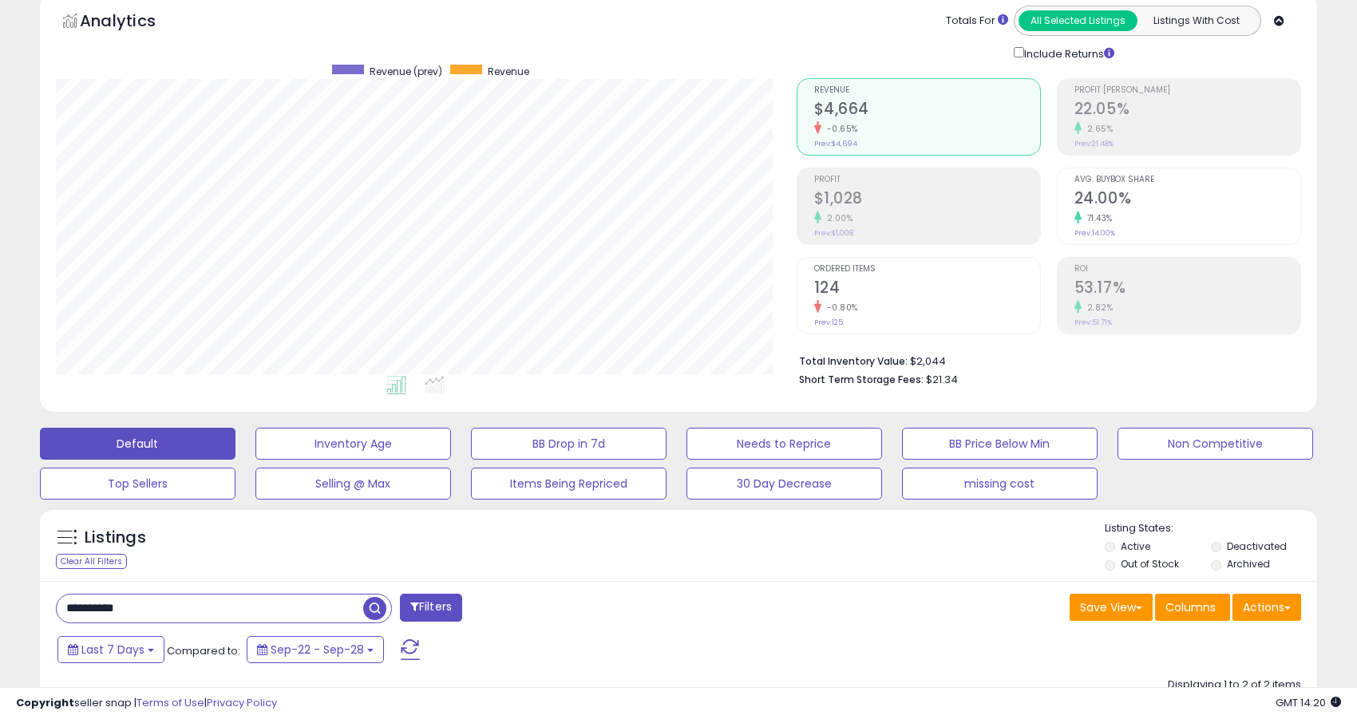
drag, startPoint x: 106, startPoint y: 611, endPoint x: 29, endPoint y: 591, distance: 80.0
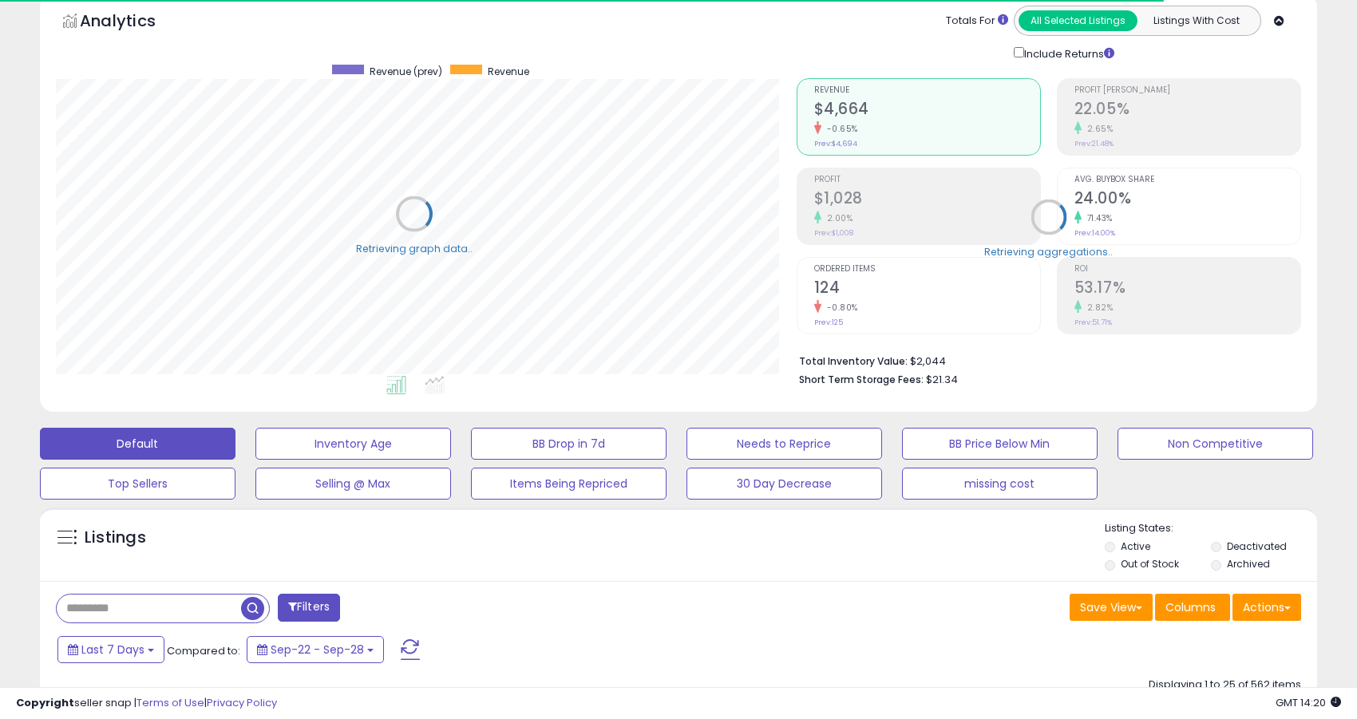
scroll to position [797904, 797491]
